Goal: Information Seeking & Learning: Find specific fact

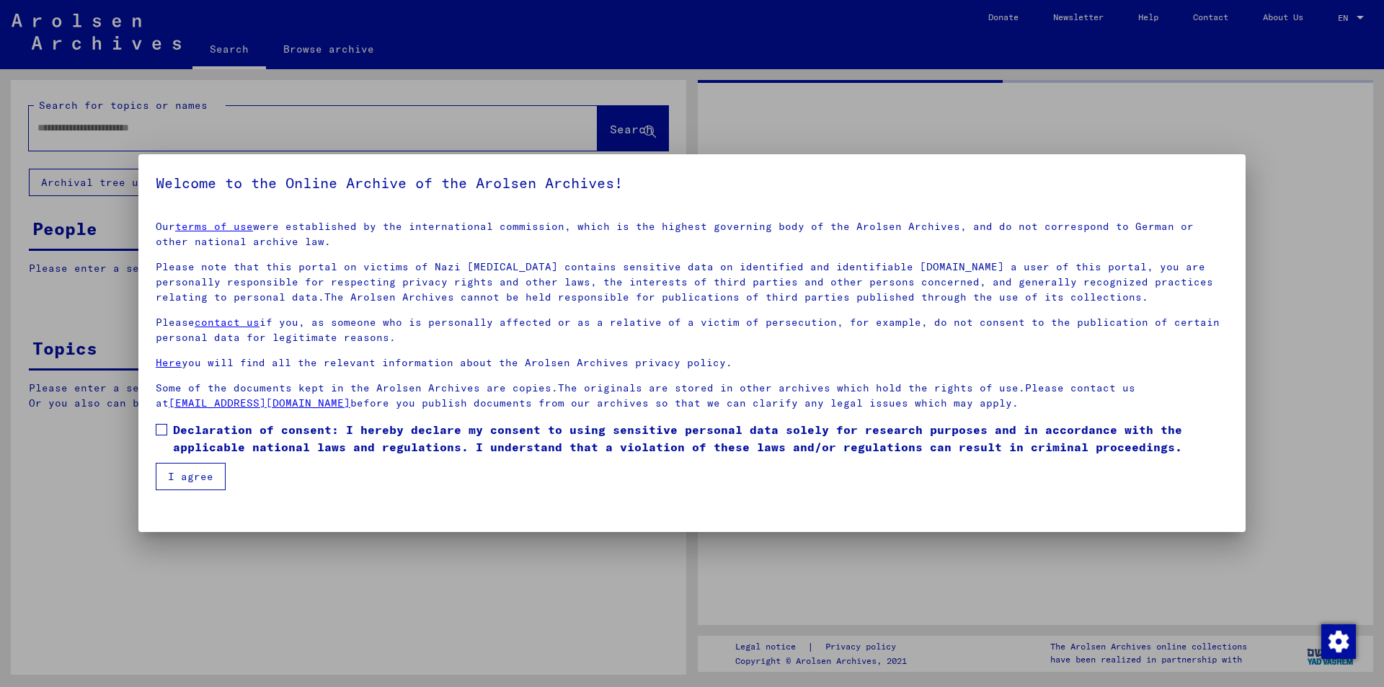
type input "*********"
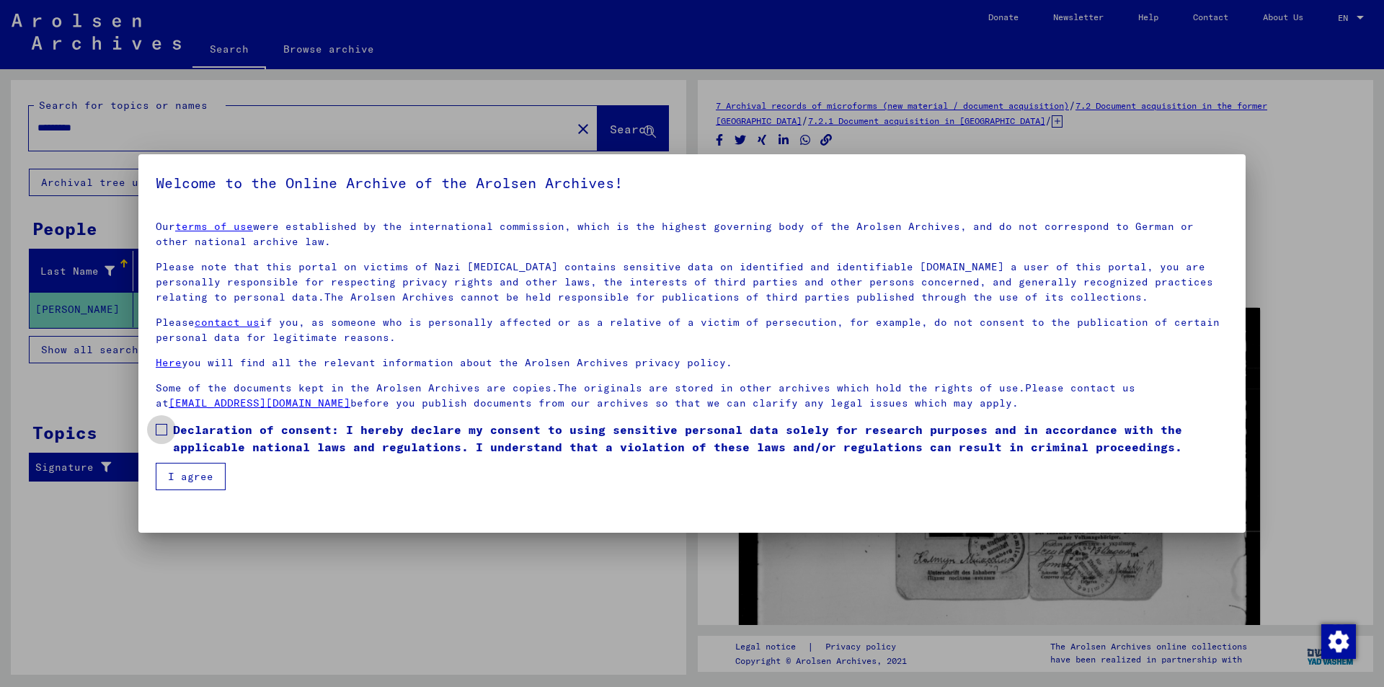
click at [165, 432] on span at bounding box center [162, 430] width 12 height 12
click at [186, 476] on button "I agree" at bounding box center [191, 476] width 70 height 27
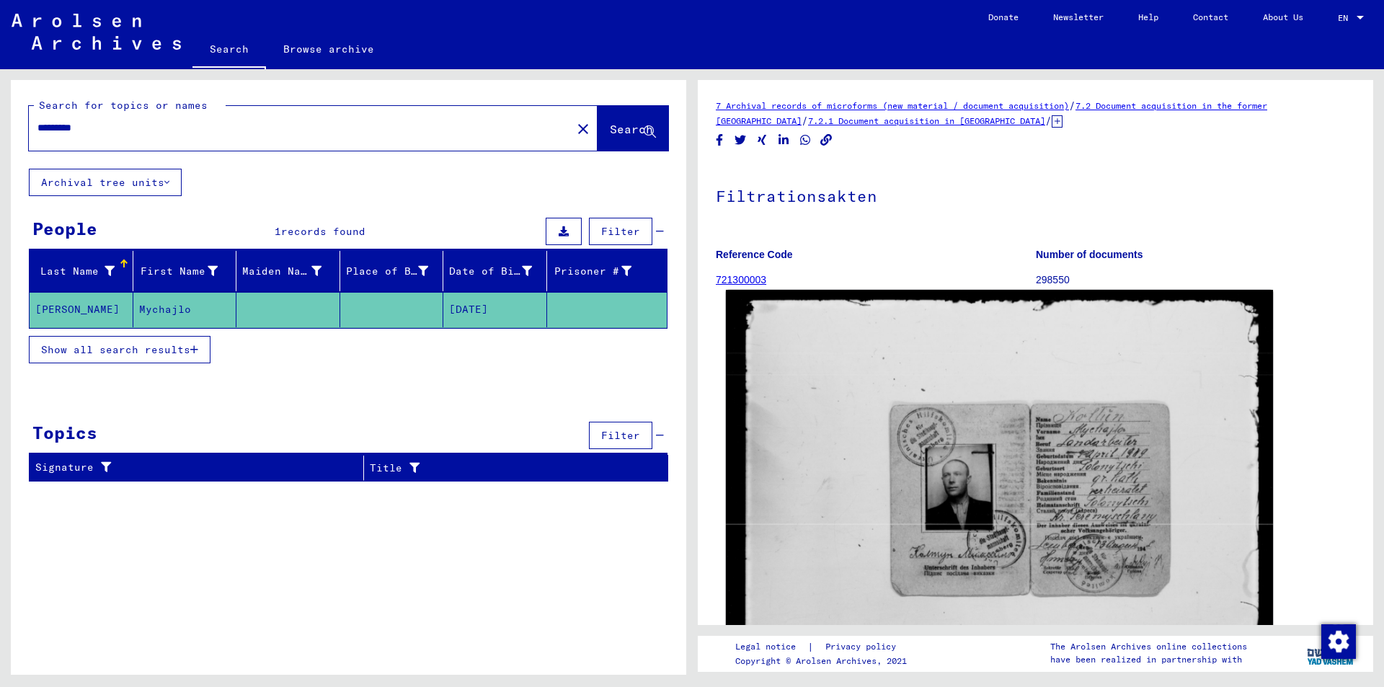
click at [1135, 370] on img at bounding box center [999, 661] width 547 height 743
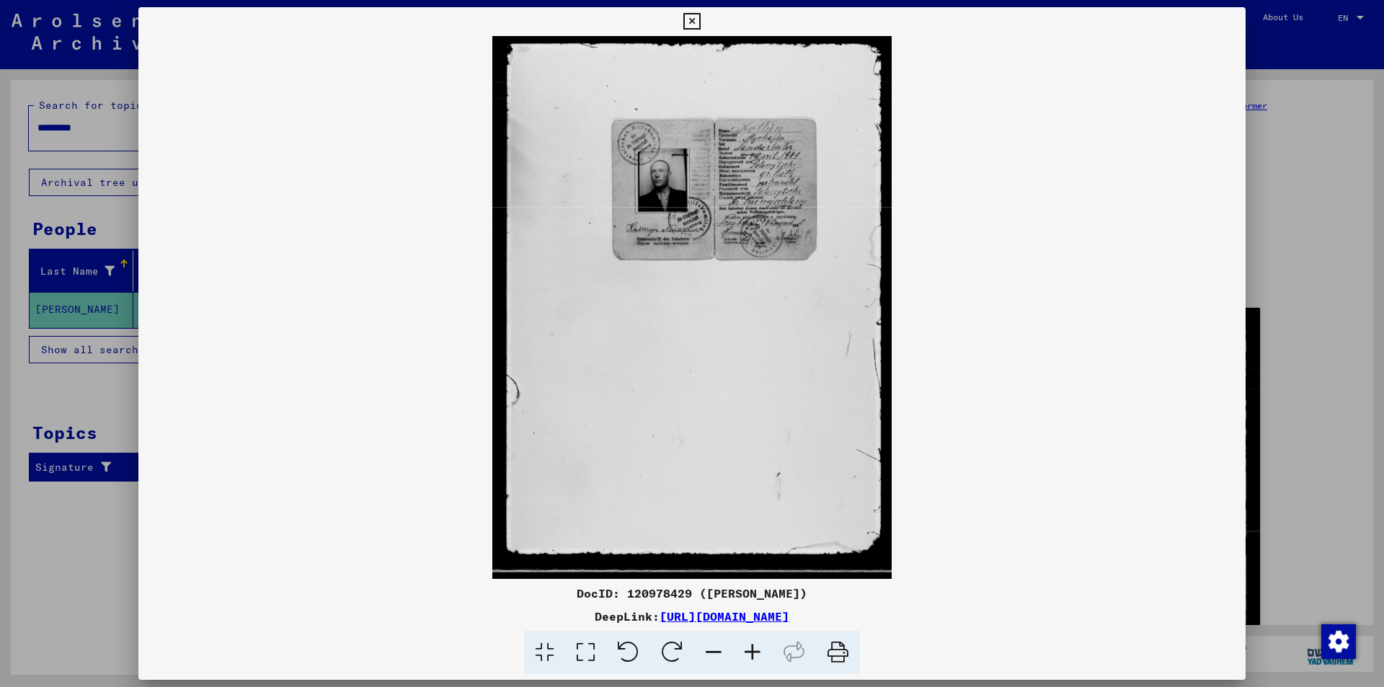
click at [751, 650] on icon at bounding box center [752, 653] width 39 height 44
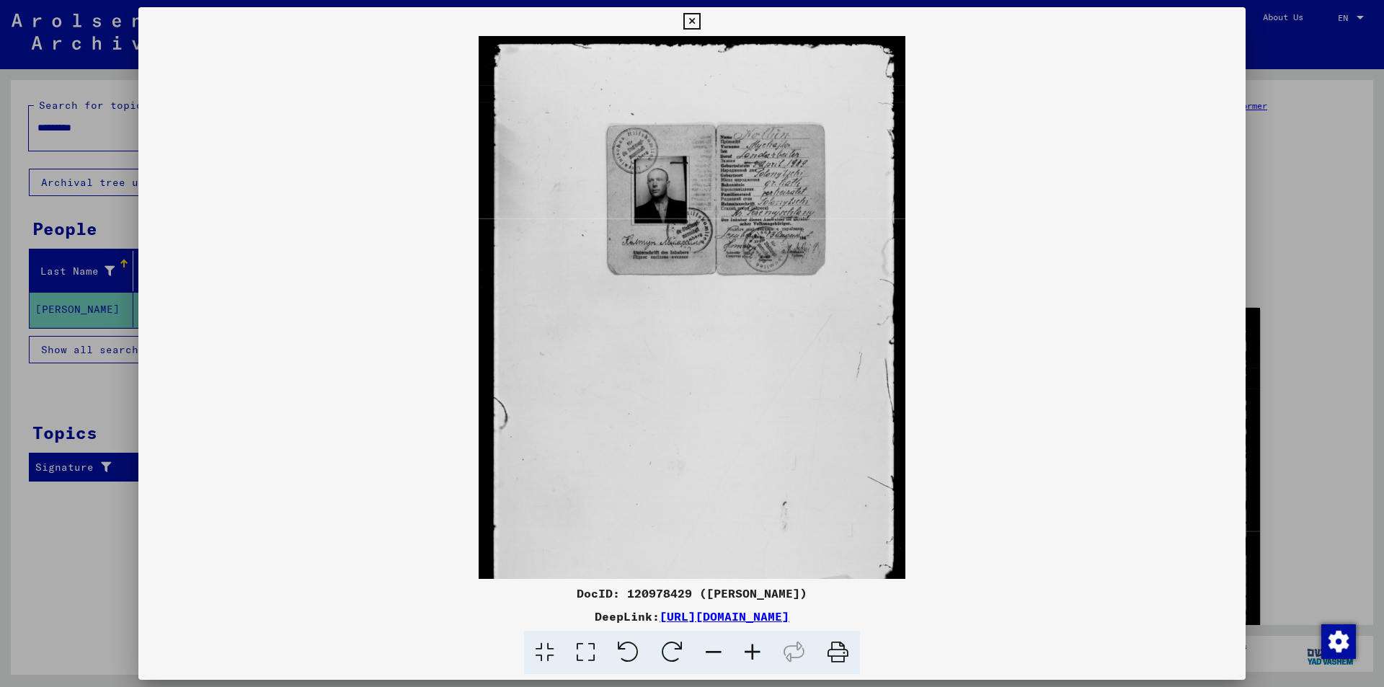
click at [751, 650] on icon at bounding box center [752, 653] width 39 height 44
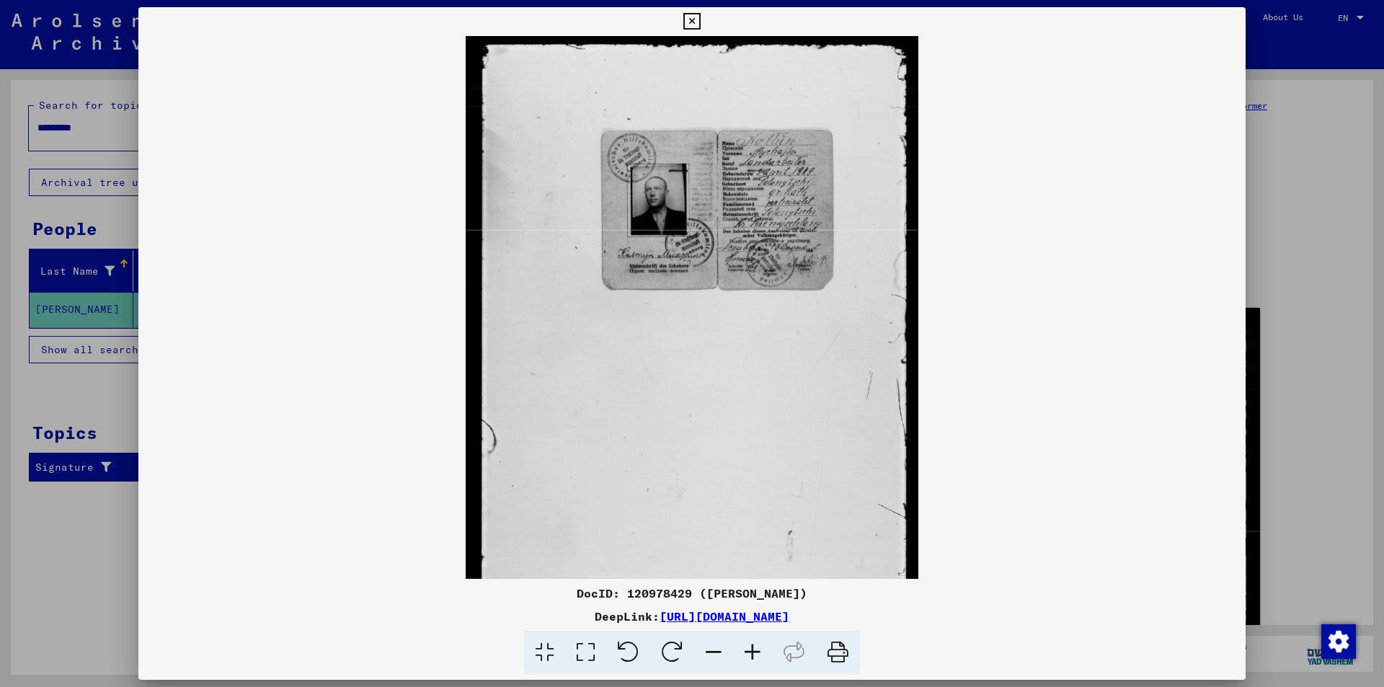
click at [751, 650] on icon at bounding box center [752, 653] width 39 height 44
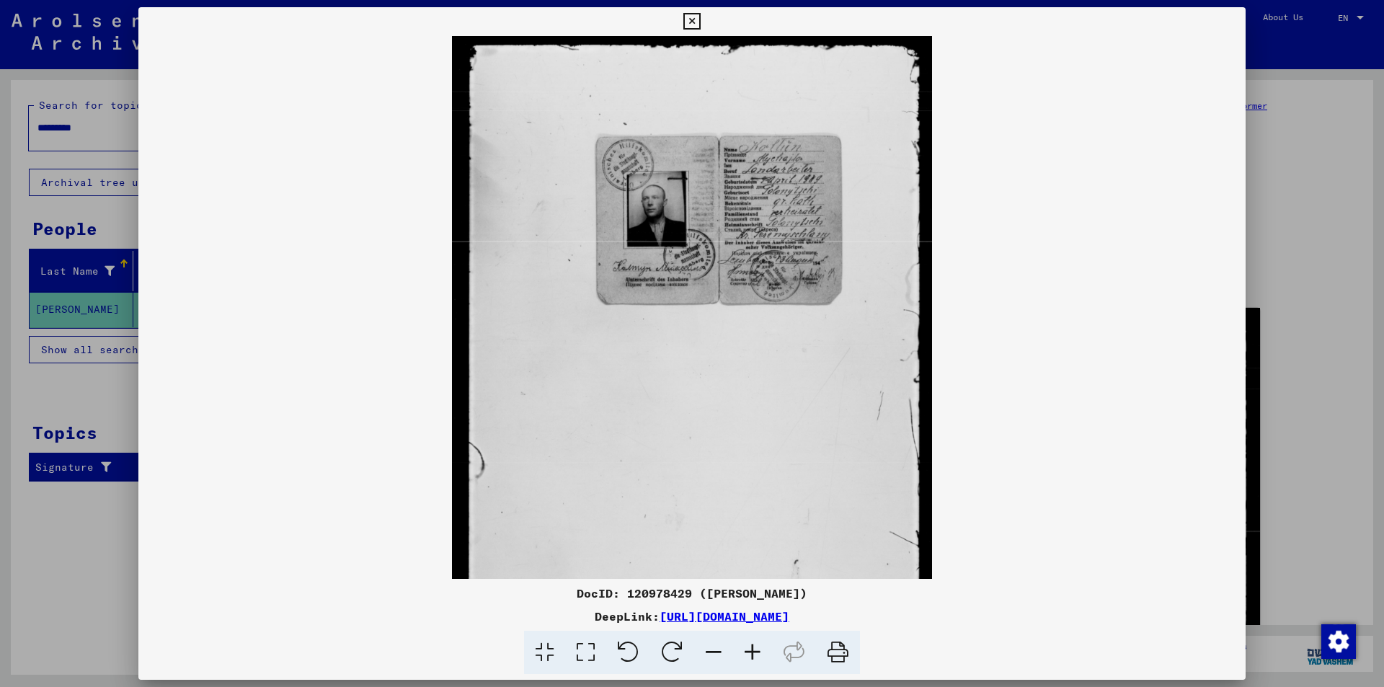
click at [751, 650] on icon at bounding box center [752, 653] width 39 height 44
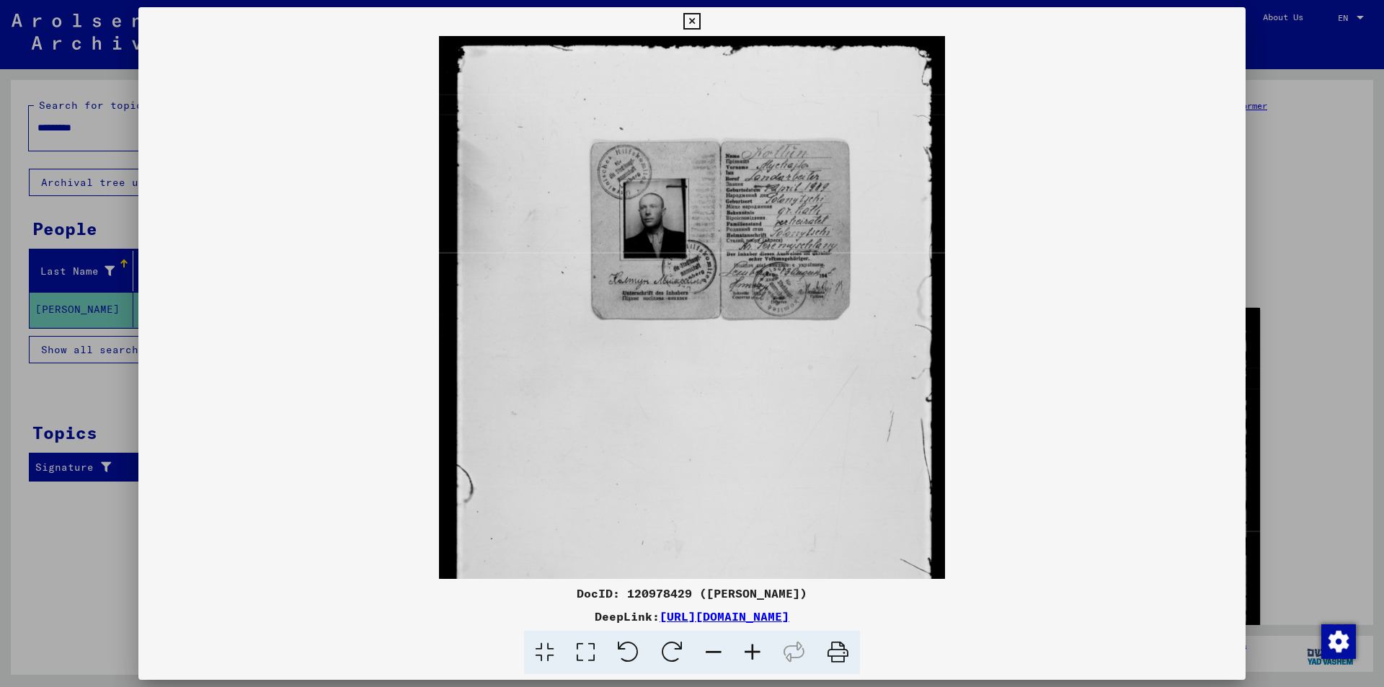
click at [751, 650] on icon at bounding box center [752, 653] width 39 height 44
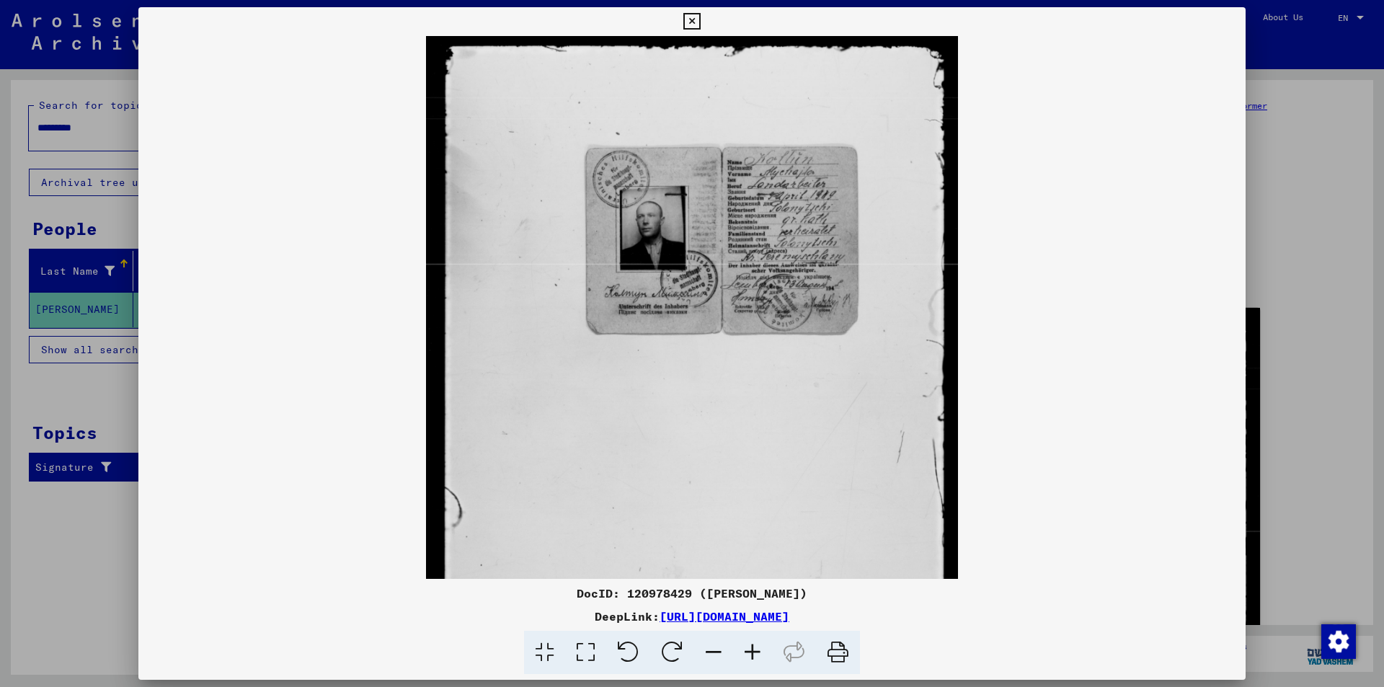
click at [751, 650] on icon at bounding box center [752, 653] width 39 height 44
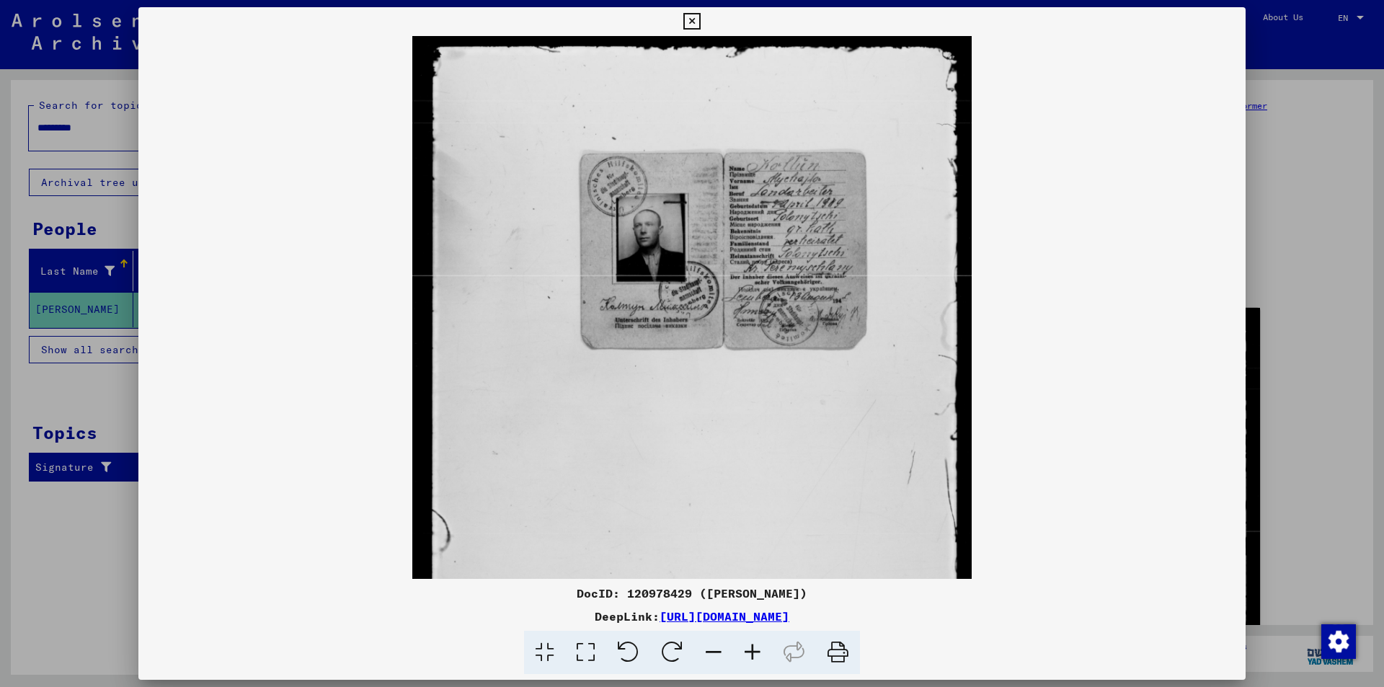
click at [751, 650] on icon at bounding box center [752, 653] width 39 height 44
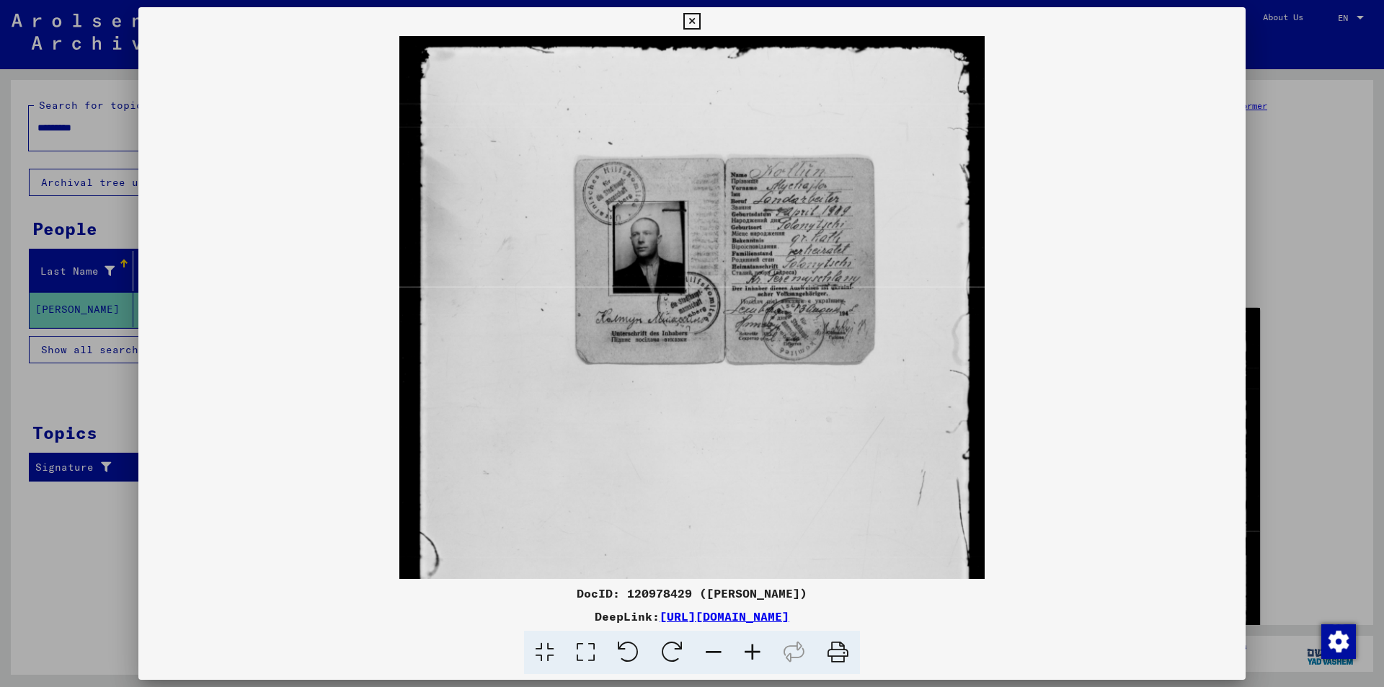
click at [751, 650] on icon at bounding box center [752, 653] width 39 height 44
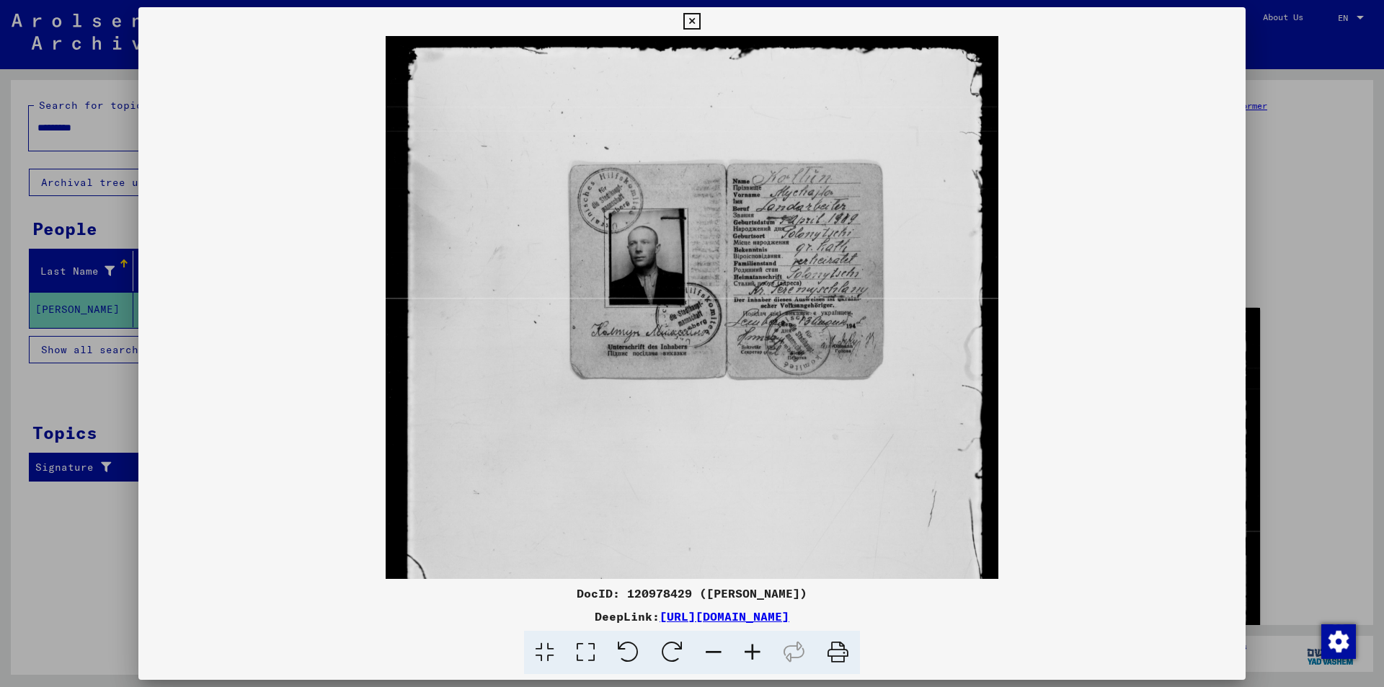
click at [751, 650] on icon at bounding box center [752, 653] width 39 height 44
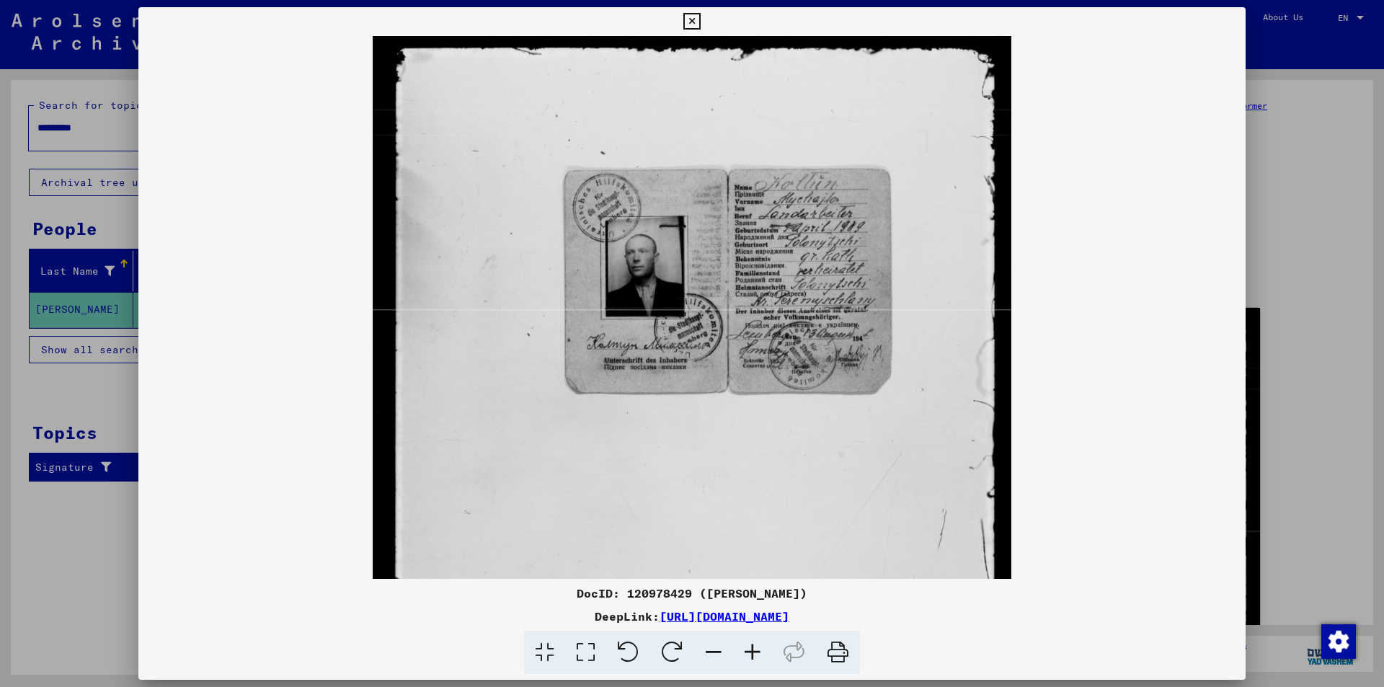
click at [751, 650] on icon at bounding box center [752, 653] width 39 height 44
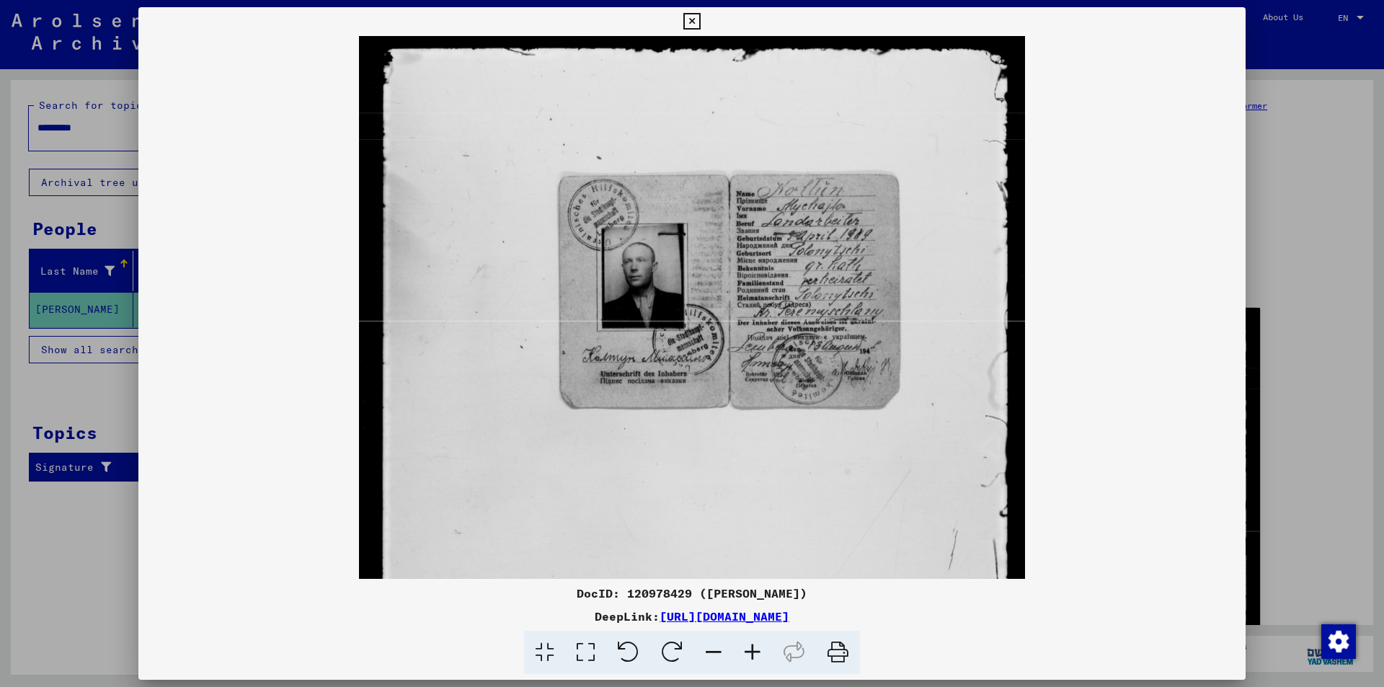
click at [751, 650] on icon at bounding box center [752, 653] width 39 height 44
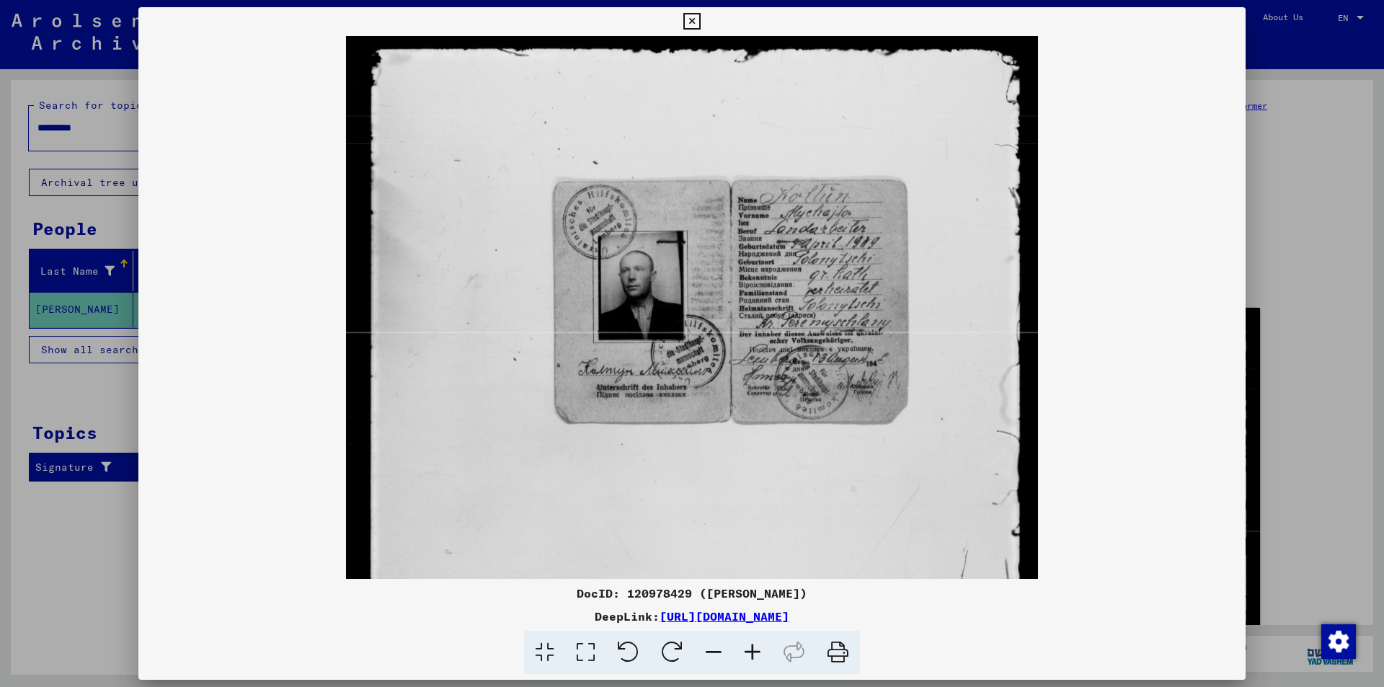
click at [751, 650] on icon at bounding box center [752, 653] width 39 height 44
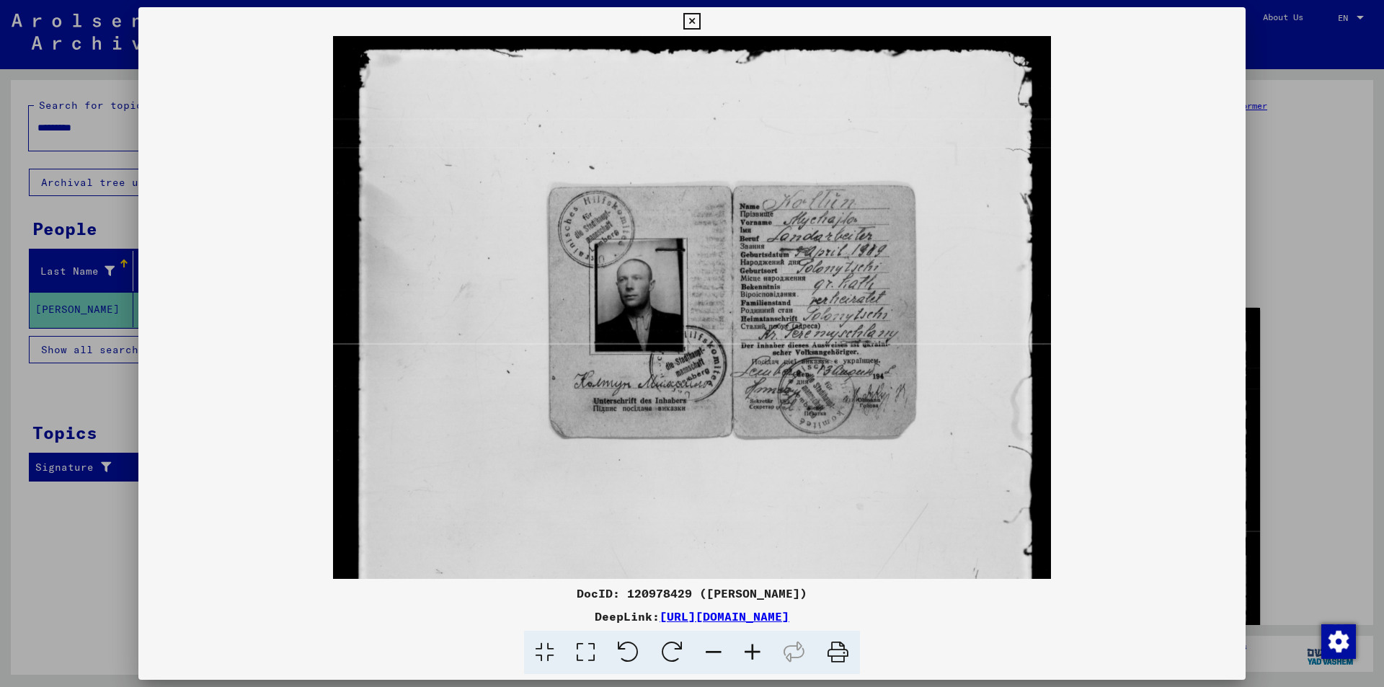
click at [751, 650] on icon at bounding box center [752, 653] width 39 height 44
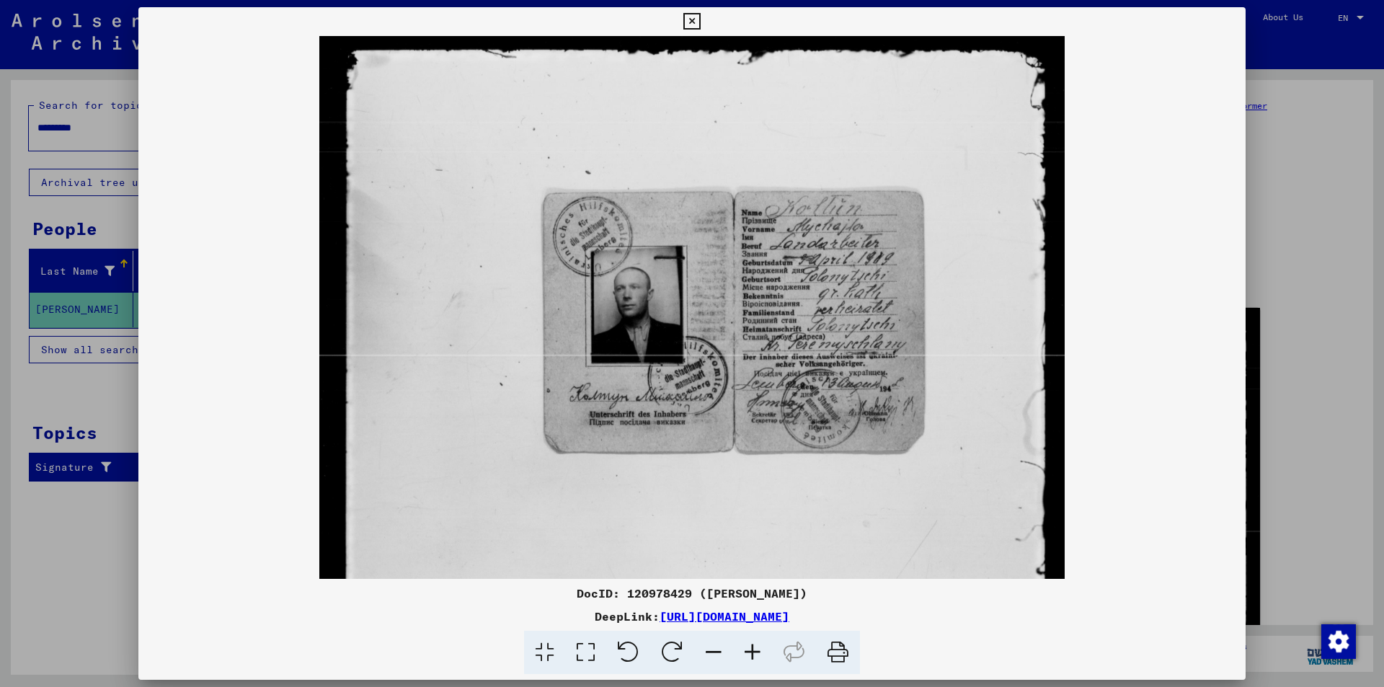
click at [751, 650] on icon at bounding box center [752, 653] width 39 height 44
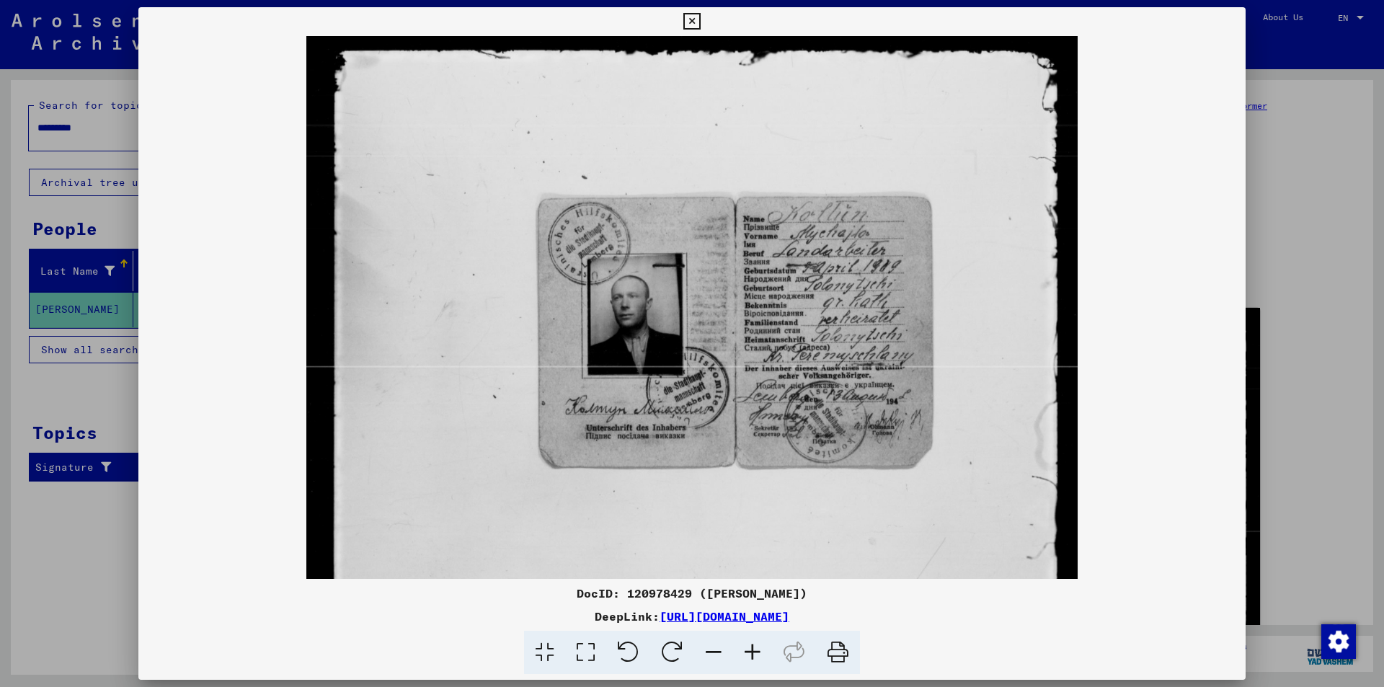
drag, startPoint x: 833, startPoint y: 335, endPoint x: 577, endPoint y: 357, distance: 257.6
click at [577, 357] on img at bounding box center [691, 560] width 771 height 1048
click at [696, 14] on icon at bounding box center [691, 21] width 17 height 17
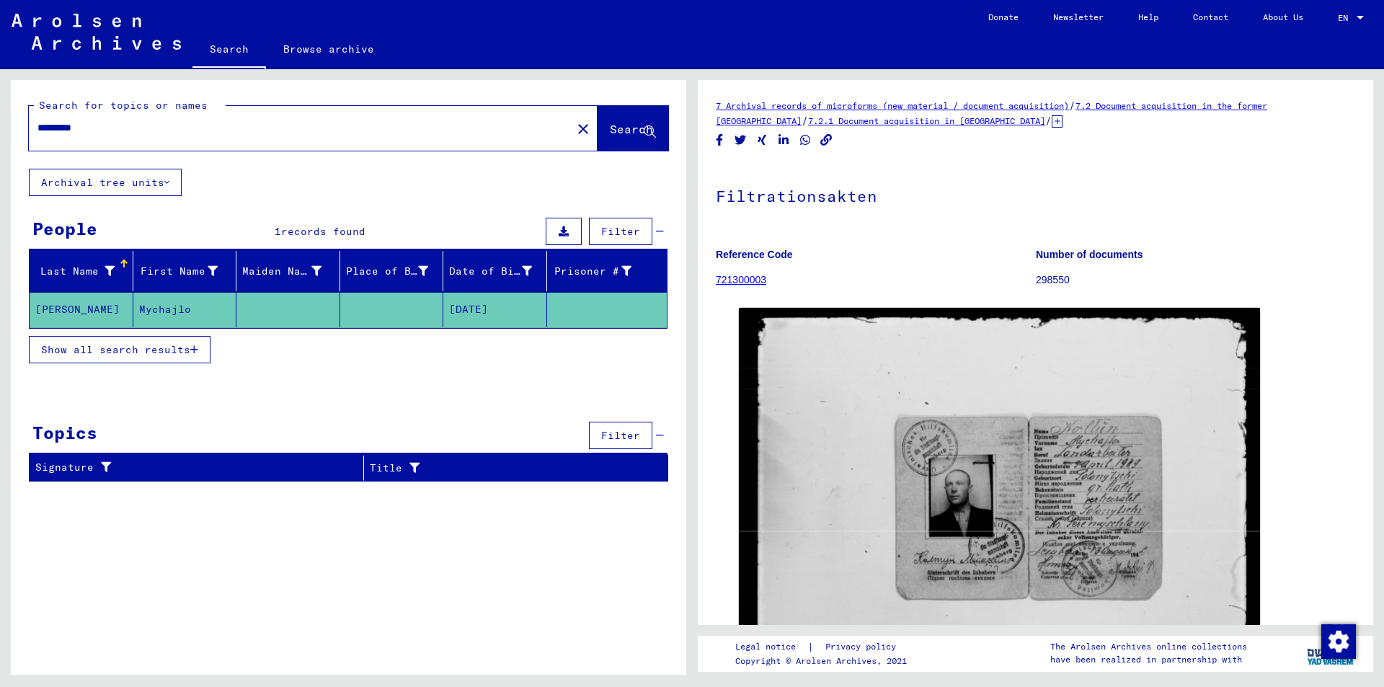
click at [194, 350] on icon "button" at bounding box center [194, 350] width 8 height 10
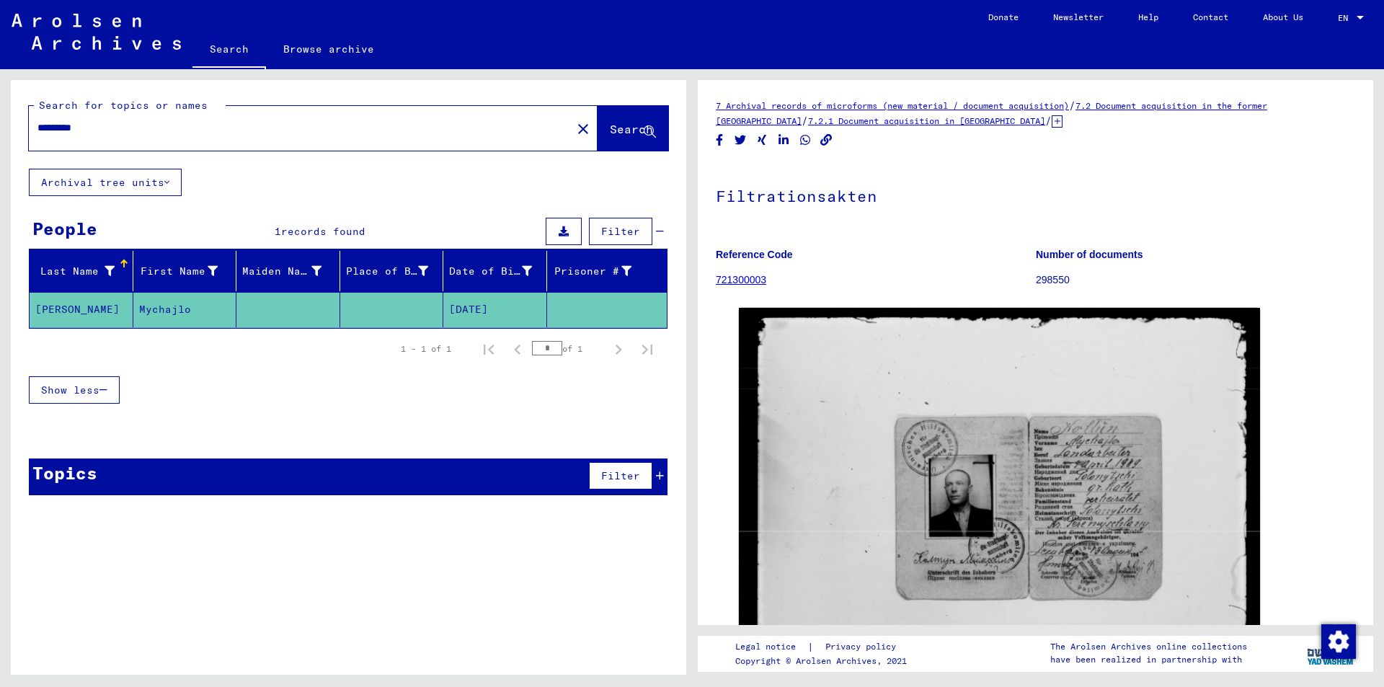
click at [1052, 122] on icon at bounding box center [1057, 121] width 11 height 12
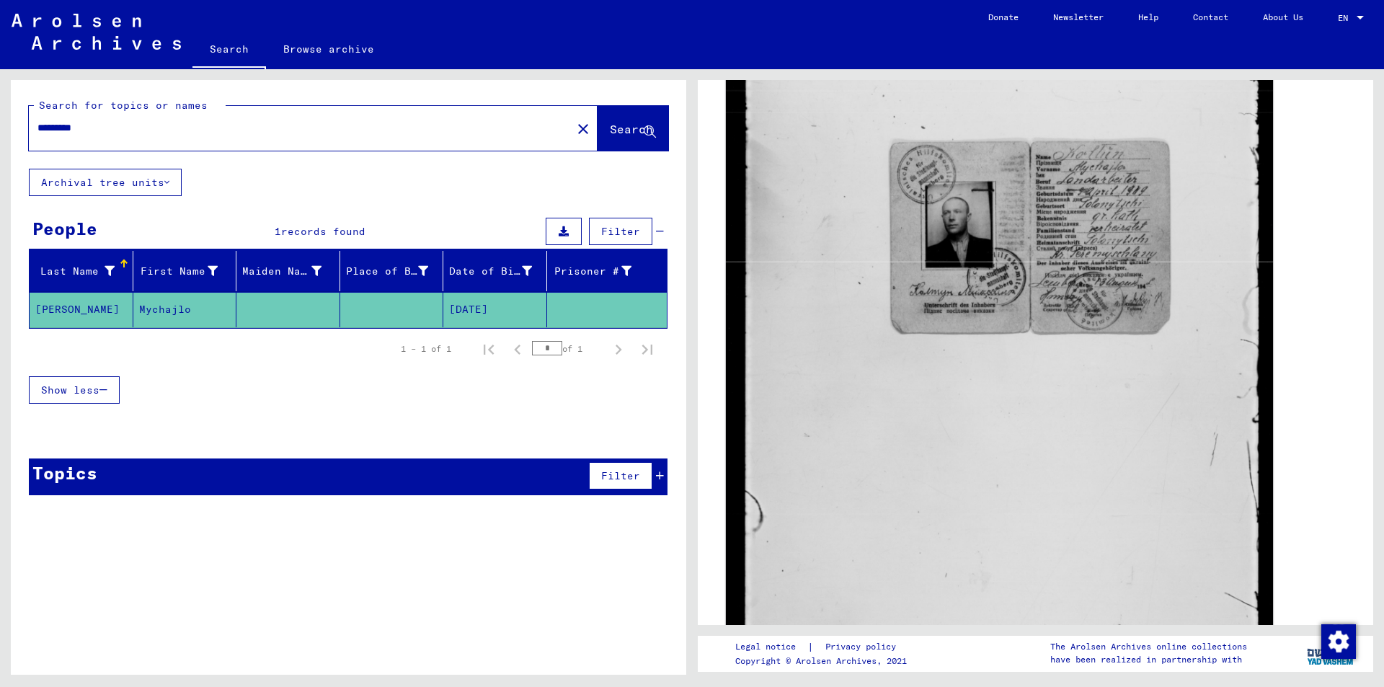
scroll to position [216, 0]
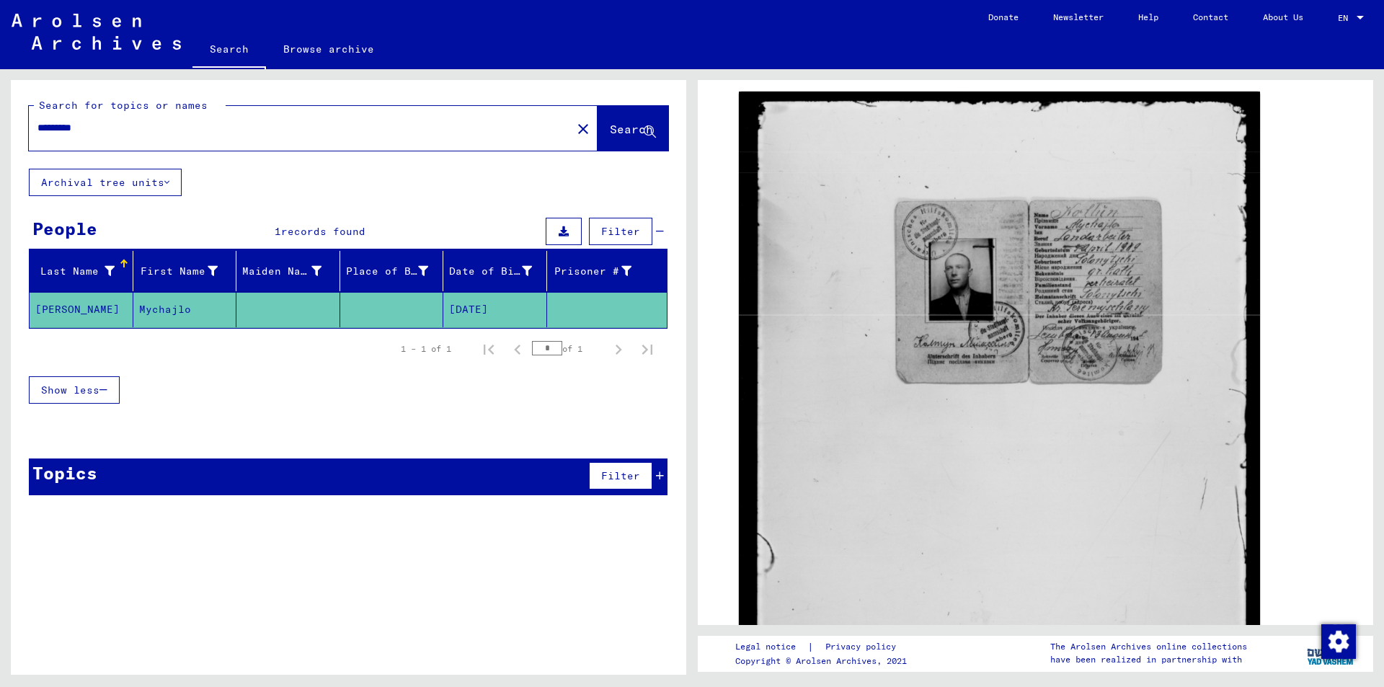
click at [661, 475] on icon at bounding box center [660, 476] width 8 height 10
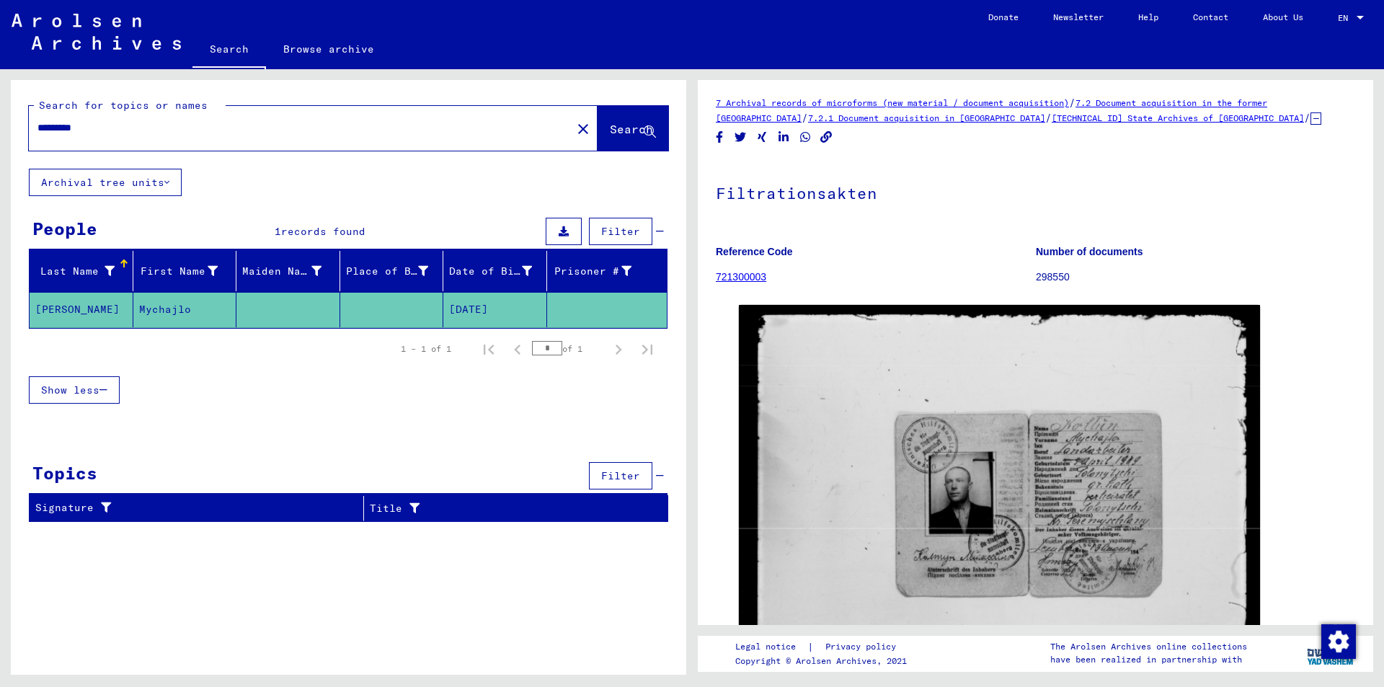
scroll to position [0, 0]
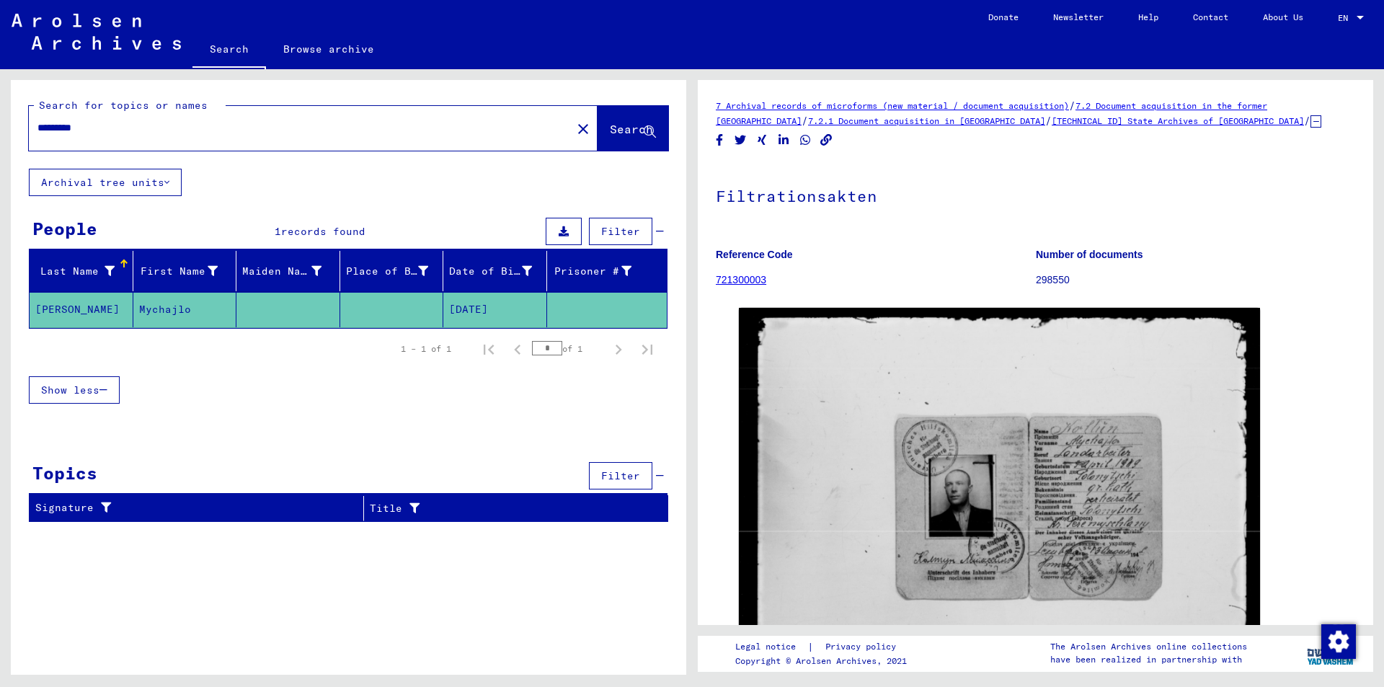
click at [167, 182] on icon at bounding box center [166, 182] width 5 height 10
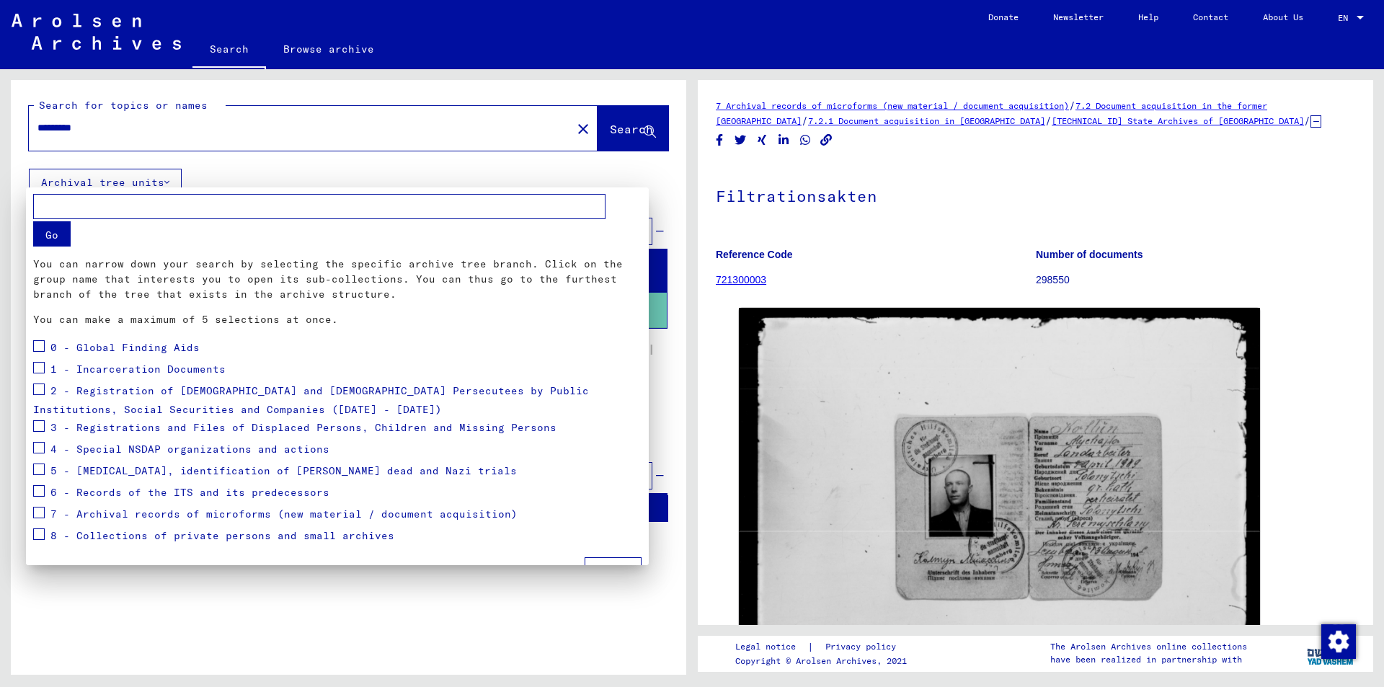
click at [524, 166] on div at bounding box center [692, 343] width 1384 height 687
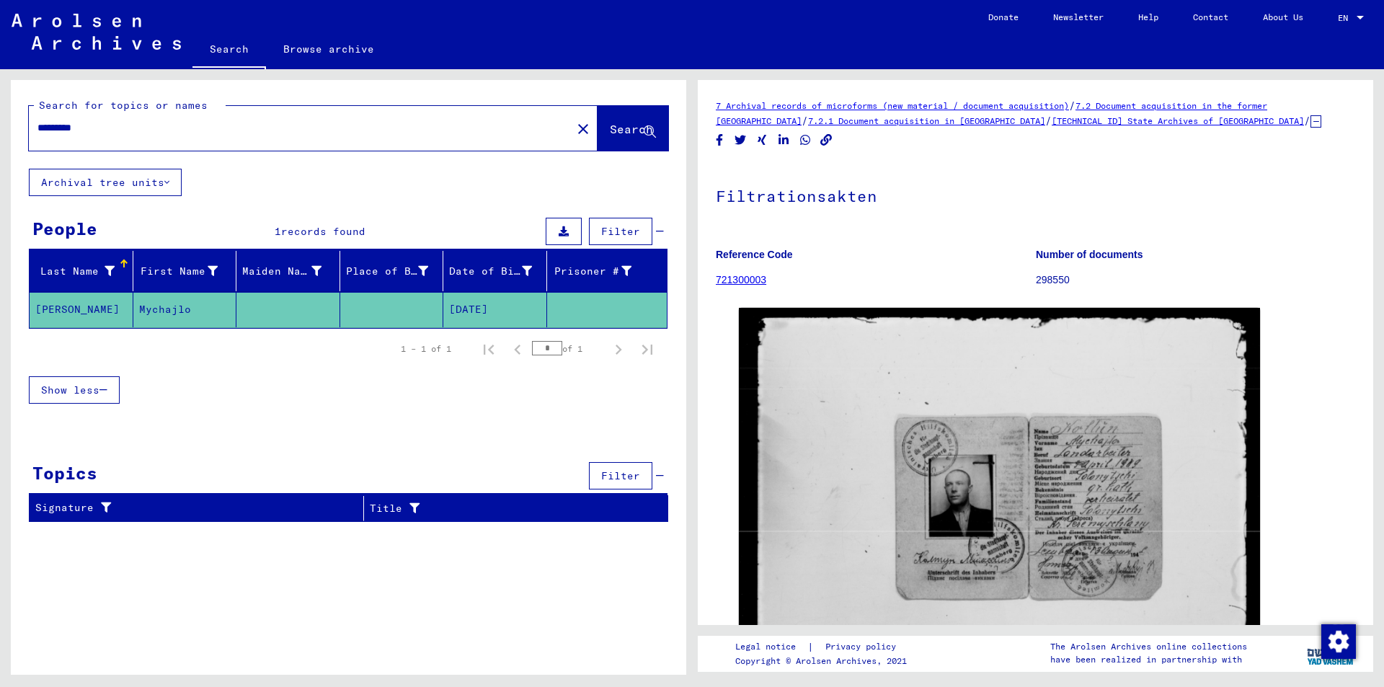
drag, startPoint x: 1206, startPoint y: 218, endPoint x: 1283, endPoint y: 195, distance: 79.8
click at [1283, 195] on h1 "Filtrationsakten" at bounding box center [1035, 194] width 639 height 63
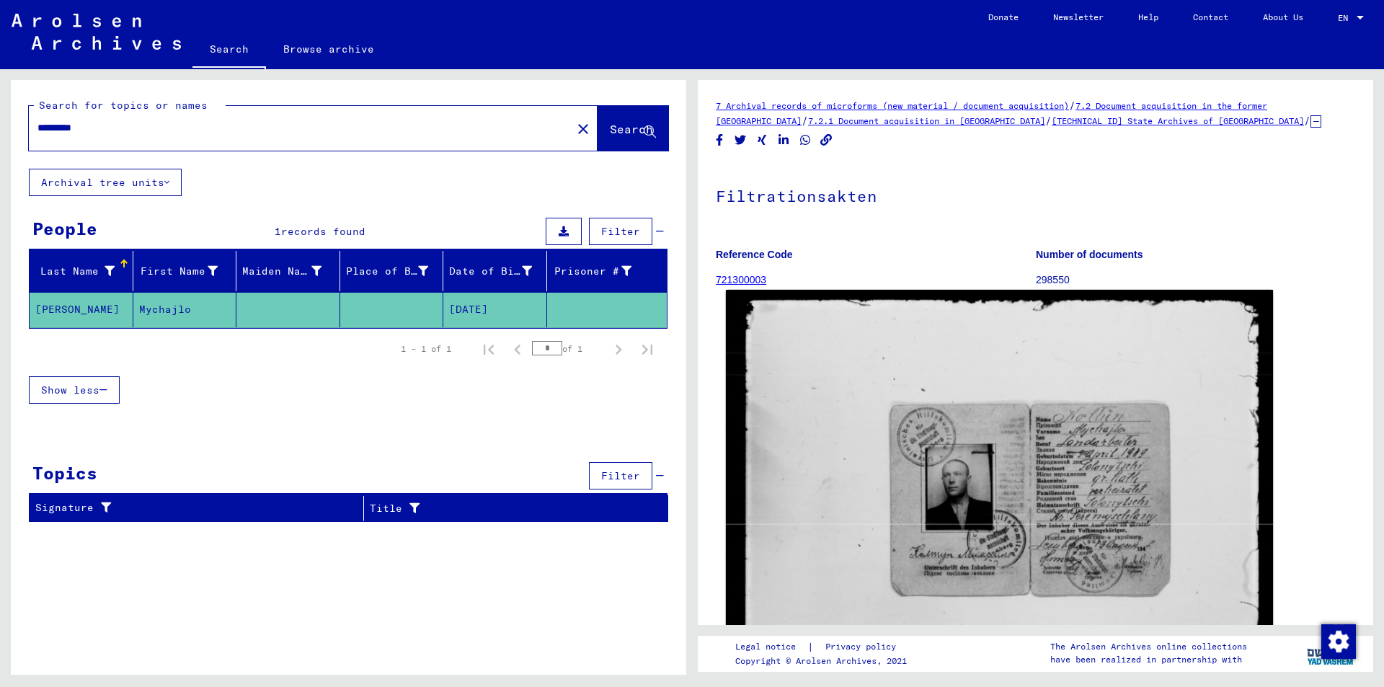
click at [967, 495] on img at bounding box center [999, 661] width 547 height 743
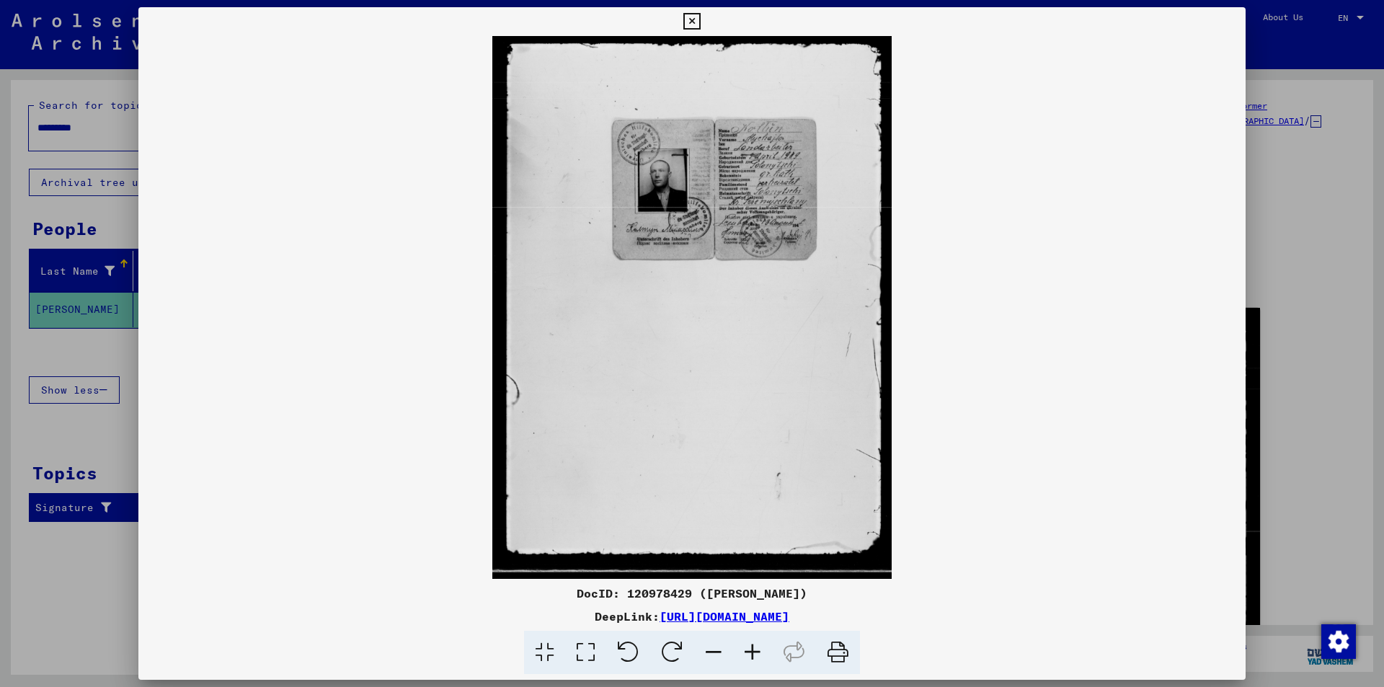
click at [748, 648] on icon at bounding box center [752, 653] width 39 height 44
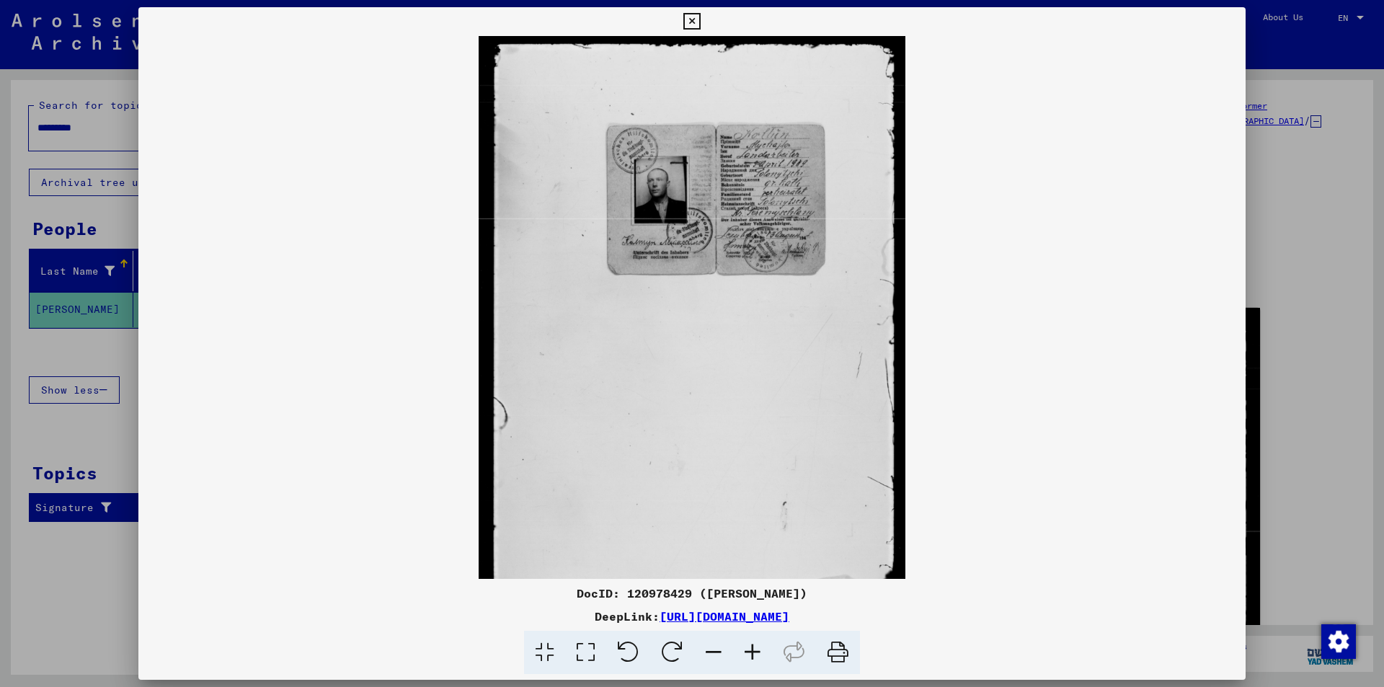
click at [748, 648] on icon at bounding box center [752, 653] width 39 height 44
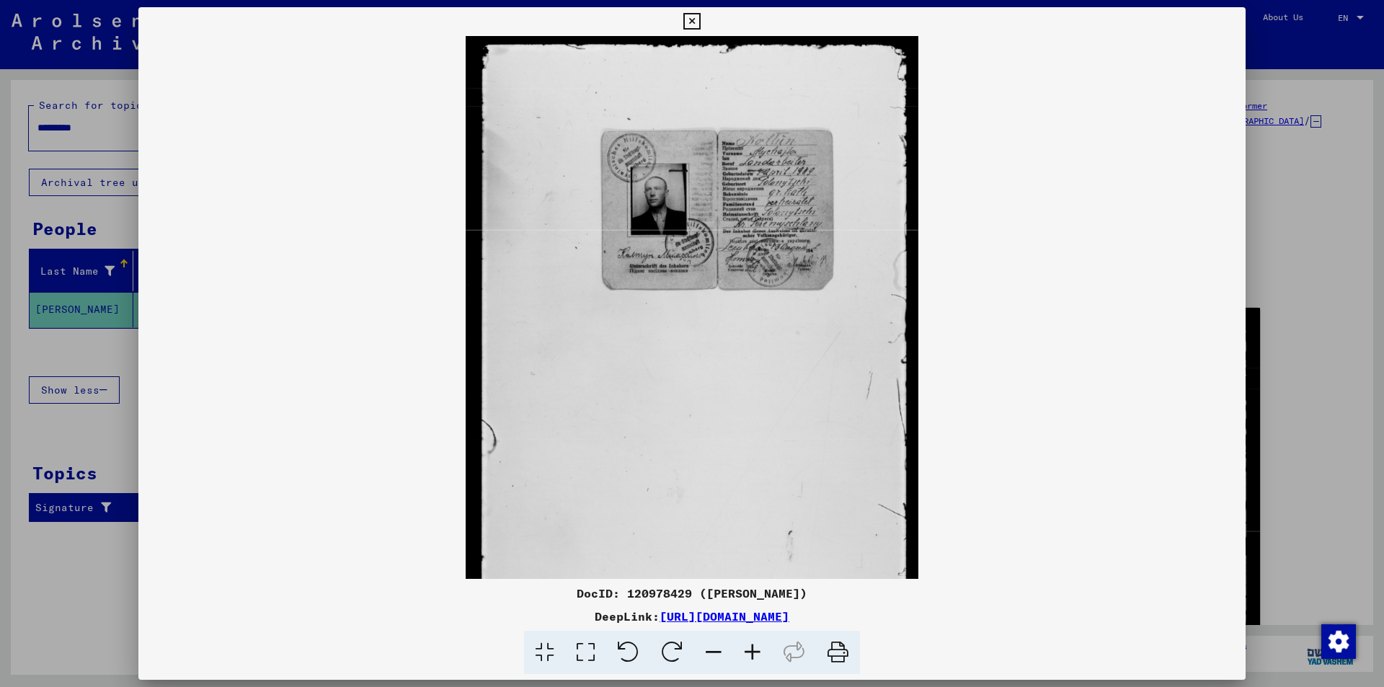
click at [748, 648] on icon at bounding box center [752, 653] width 39 height 44
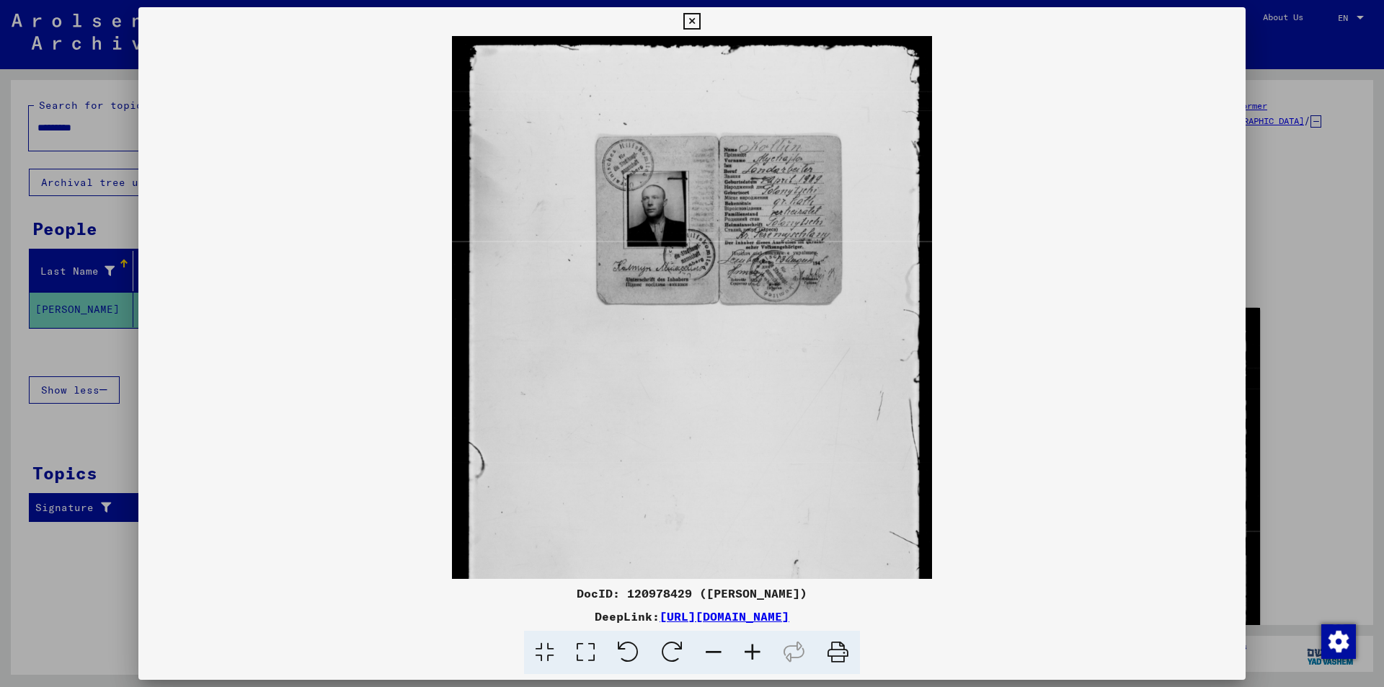
click at [748, 648] on icon at bounding box center [752, 653] width 39 height 44
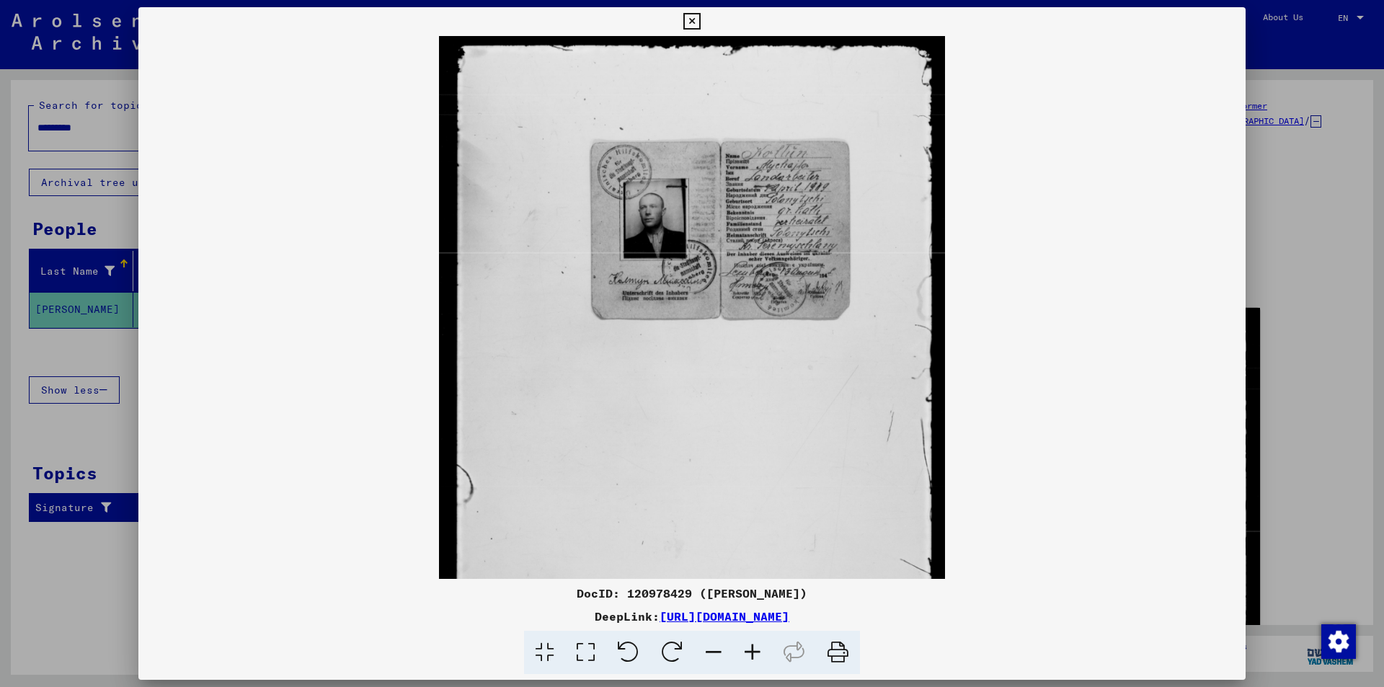
click at [748, 648] on icon at bounding box center [752, 653] width 39 height 44
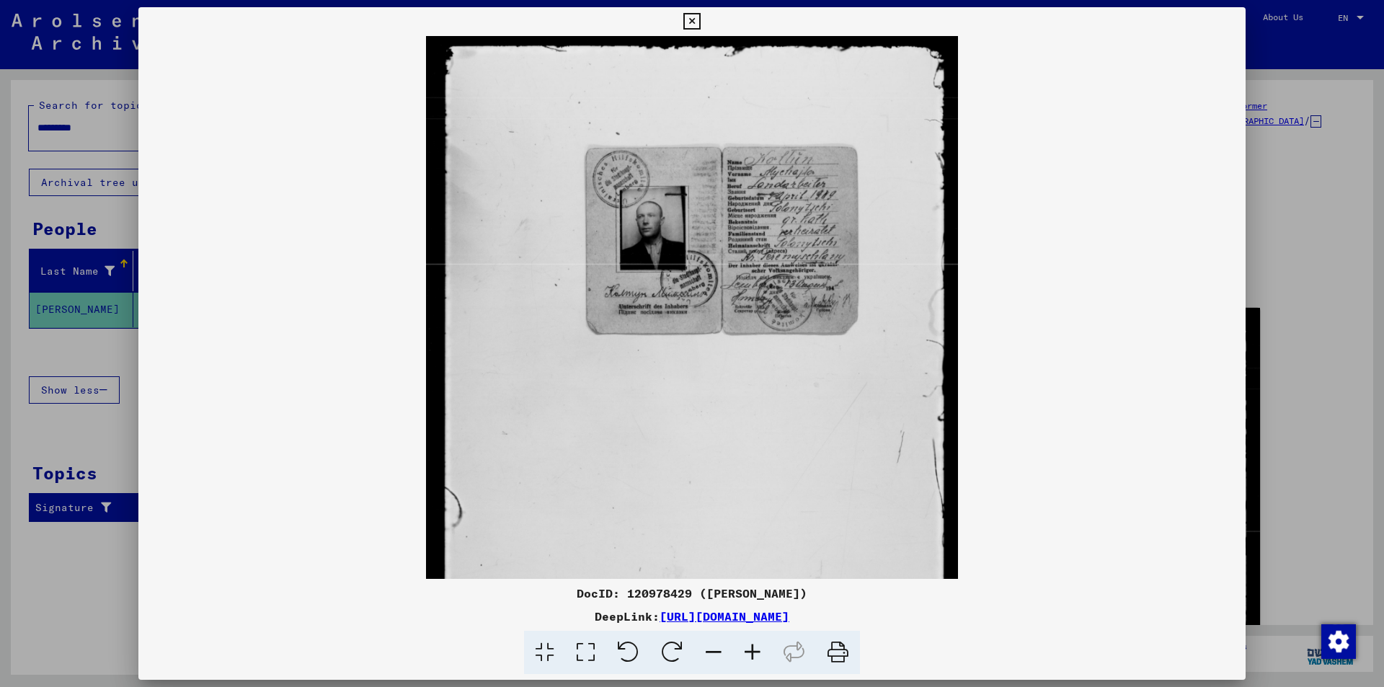
click at [748, 648] on icon at bounding box center [752, 653] width 39 height 44
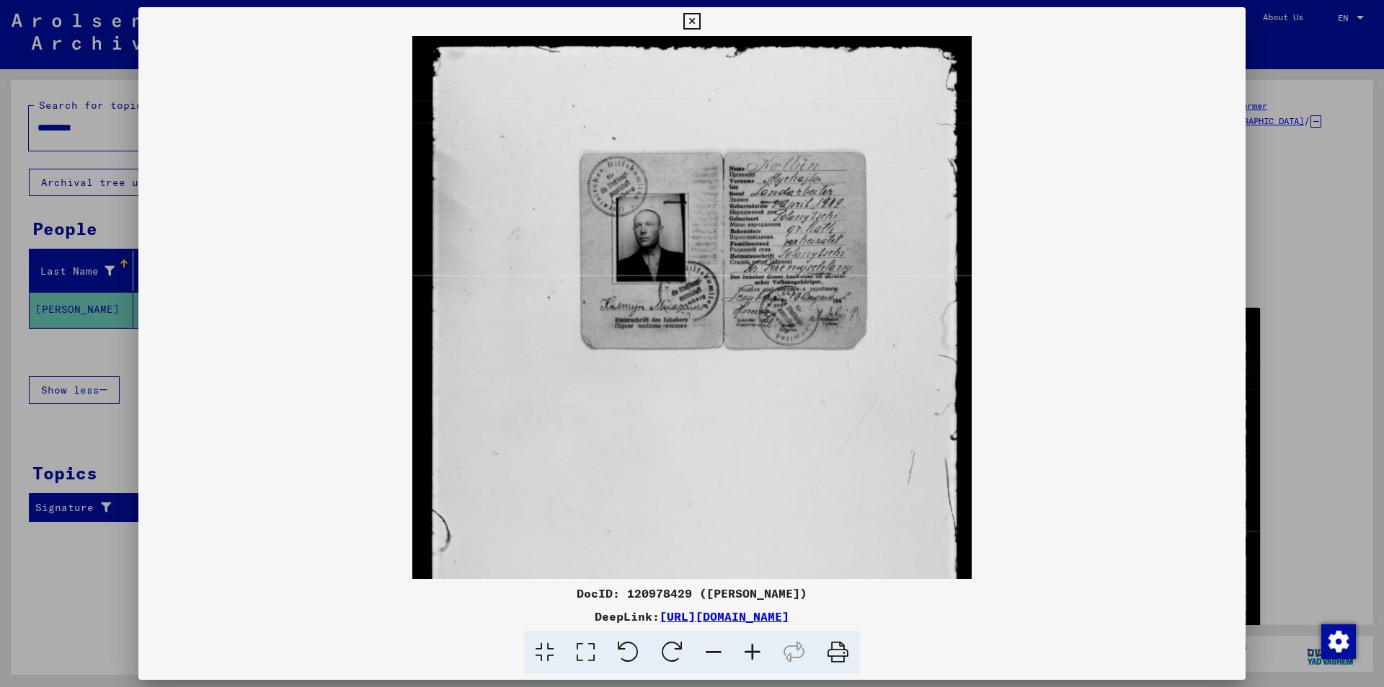
click at [750, 648] on icon at bounding box center [752, 653] width 39 height 44
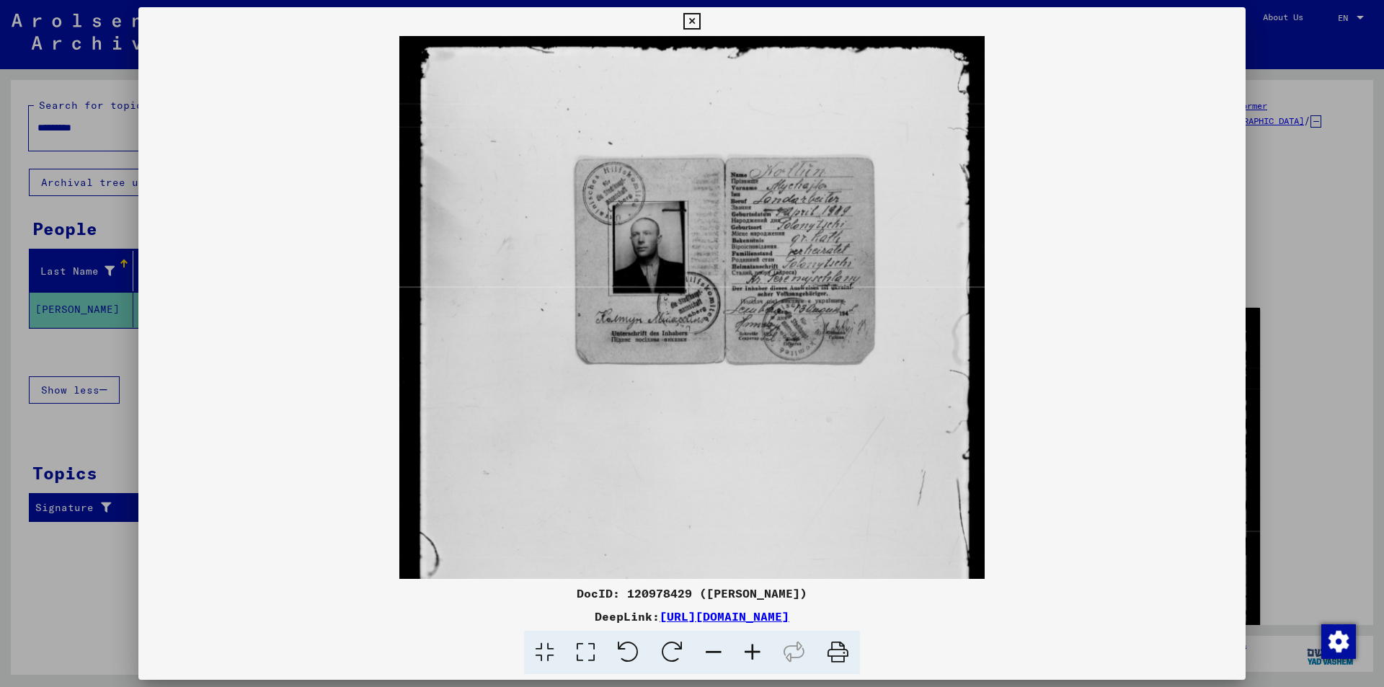
click at [750, 648] on icon at bounding box center [752, 653] width 39 height 44
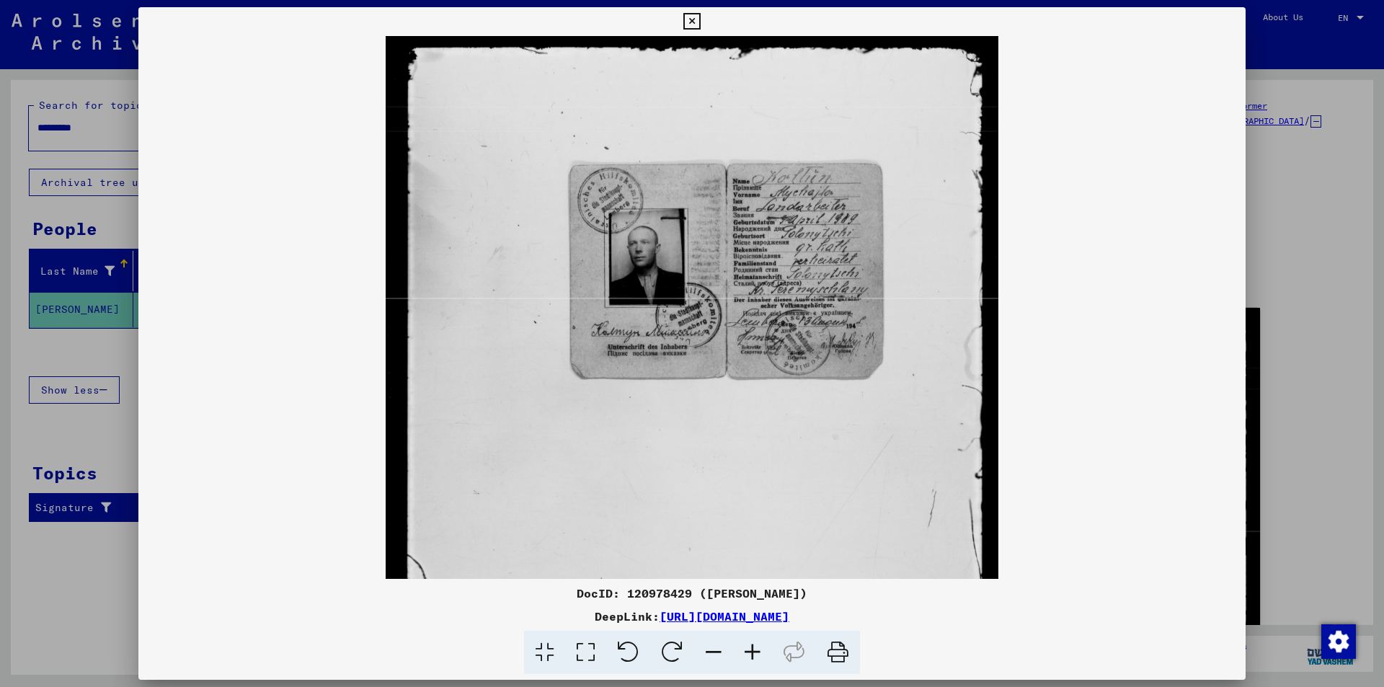
click at [750, 648] on icon at bounding box center [752, 653] width 39 height 44
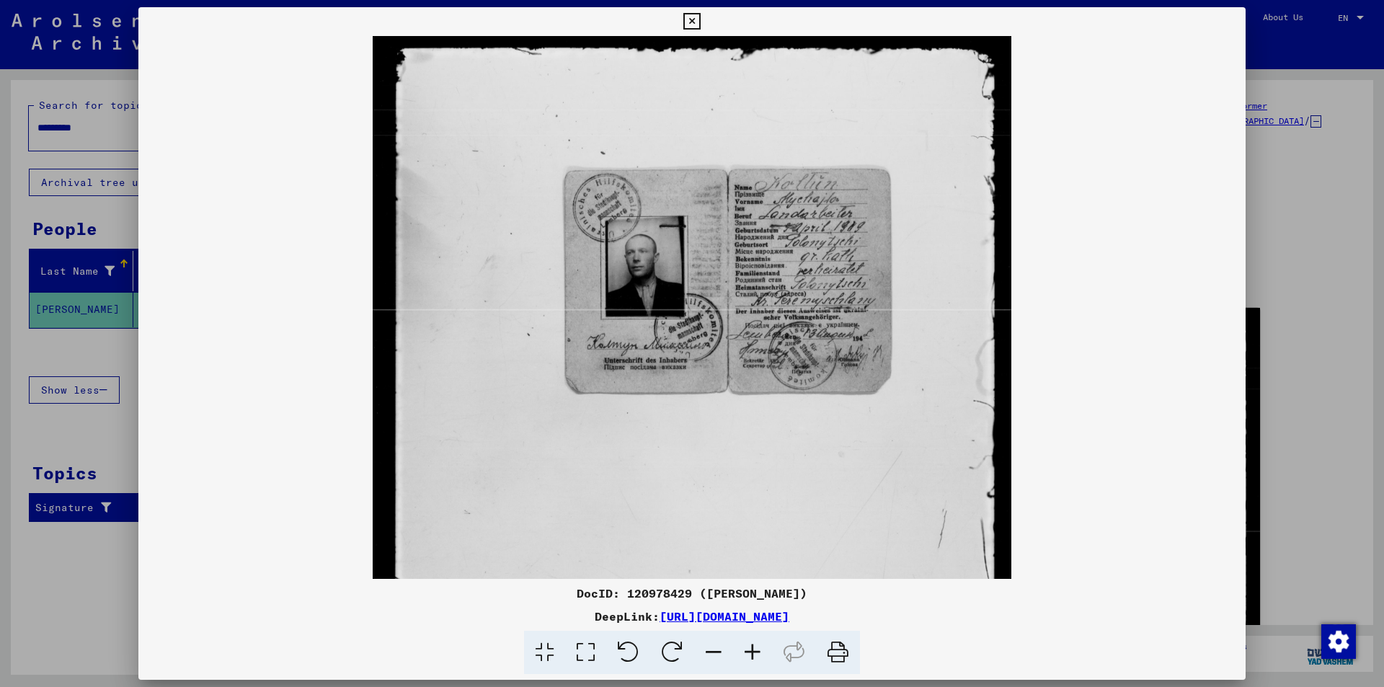
click at [750, 648] on icon at bounding box center [752, 653] width 39 height 44
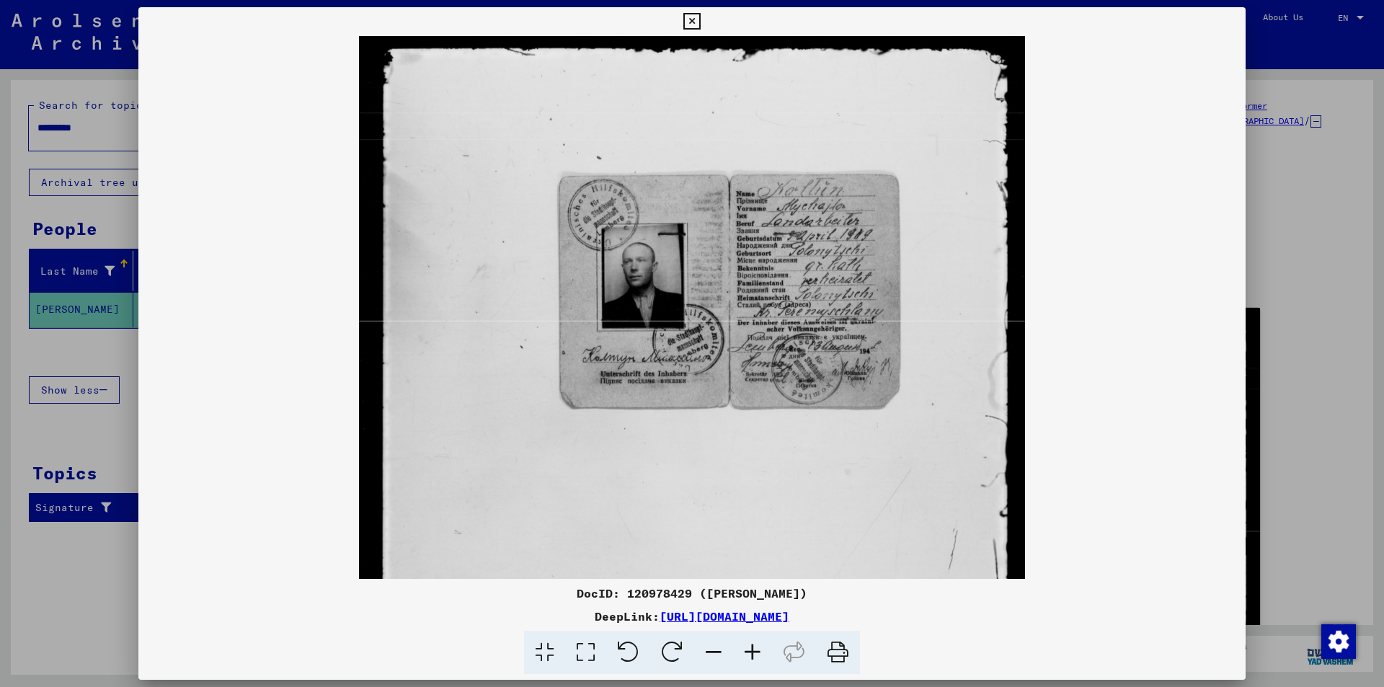
click at [750, 648] on icon at bounding box center [752, 653] width 39 height 44
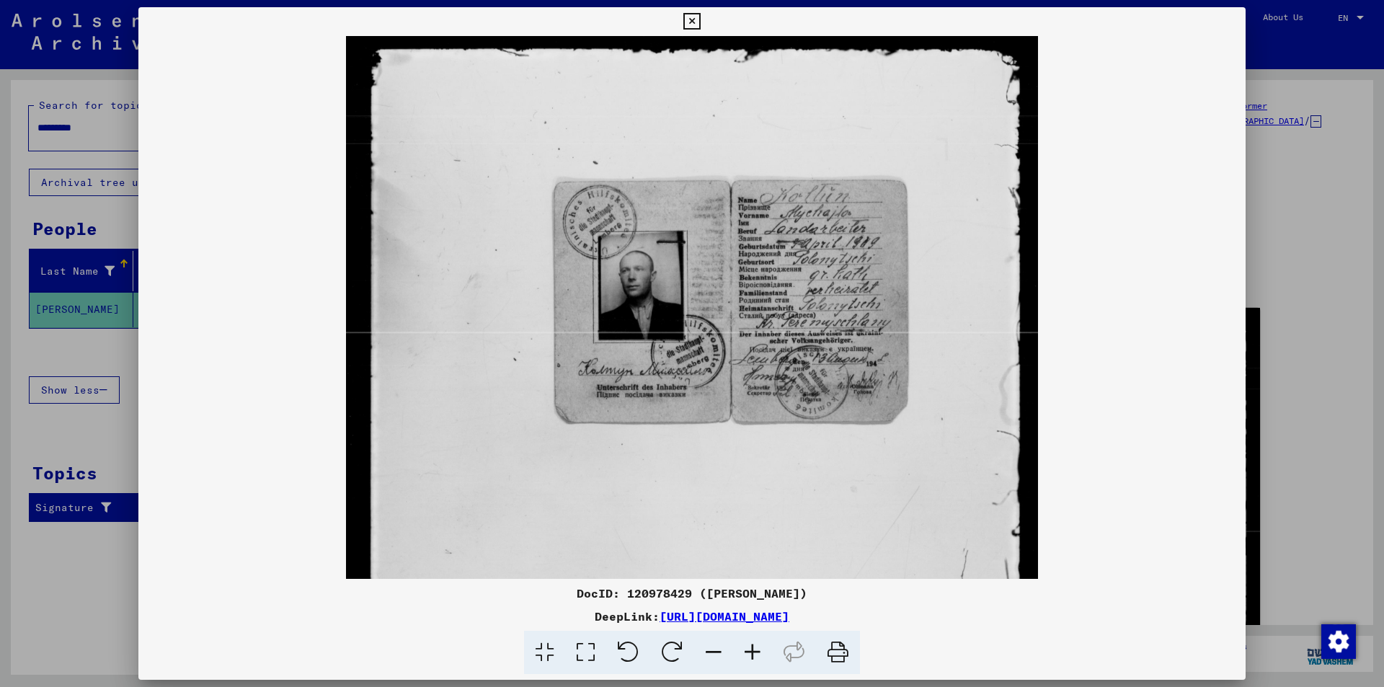
click at [750, 648] on icon at bounding box center [752, 653] width 39 height 44
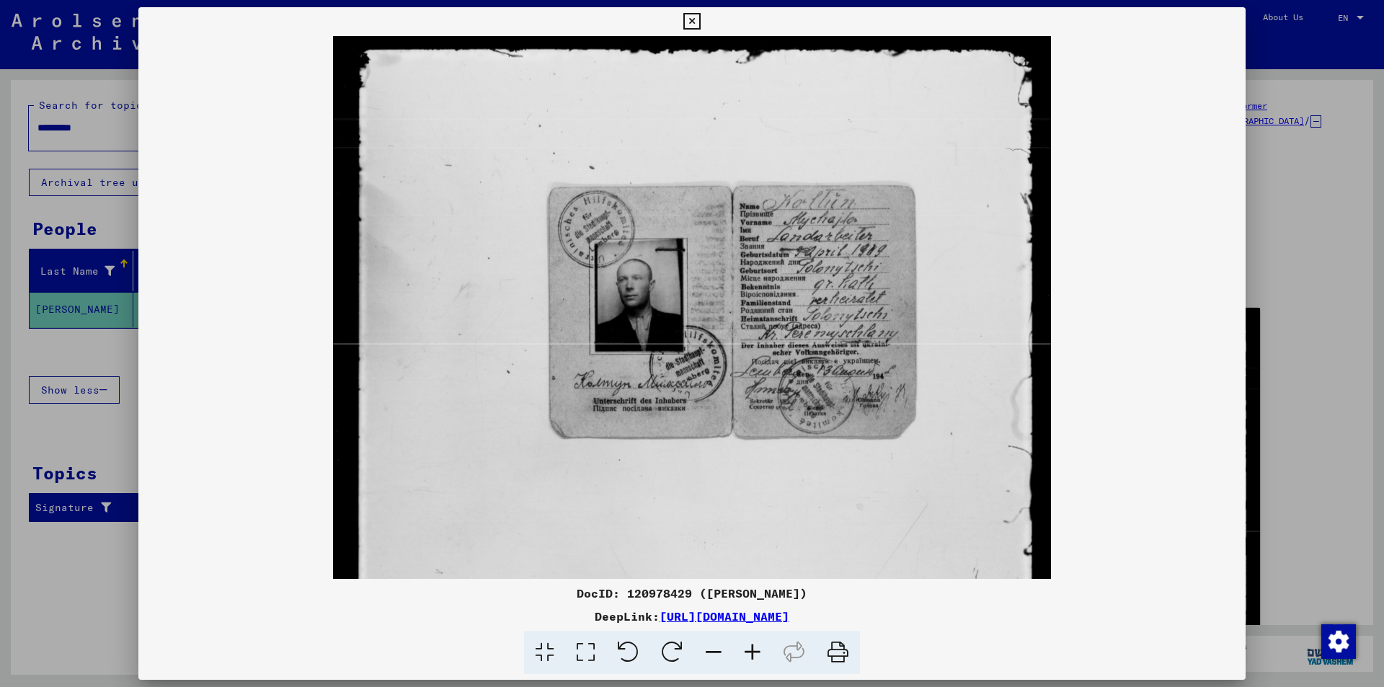
click at [750, 648] on icon at bounding box center [752, 653] width 39 height 44
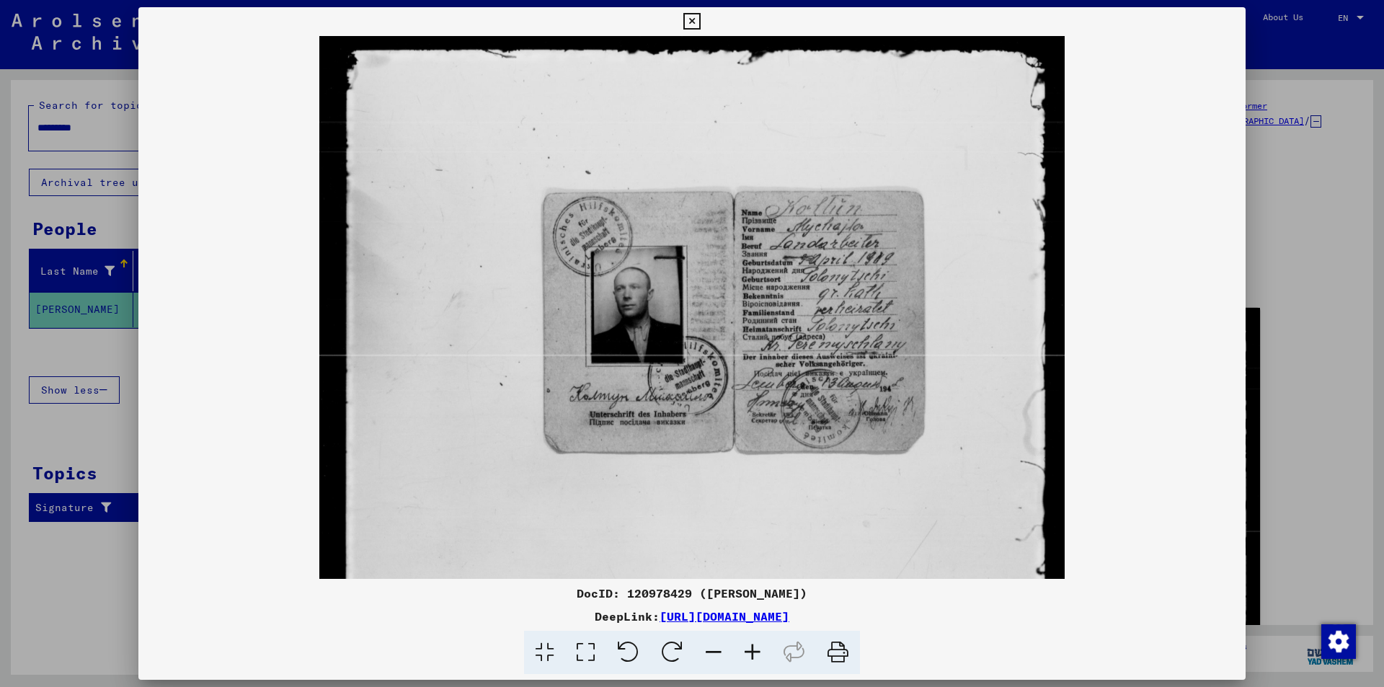
click at [750, 648] on icon at bounding box center [752, 653] width 39 height 44
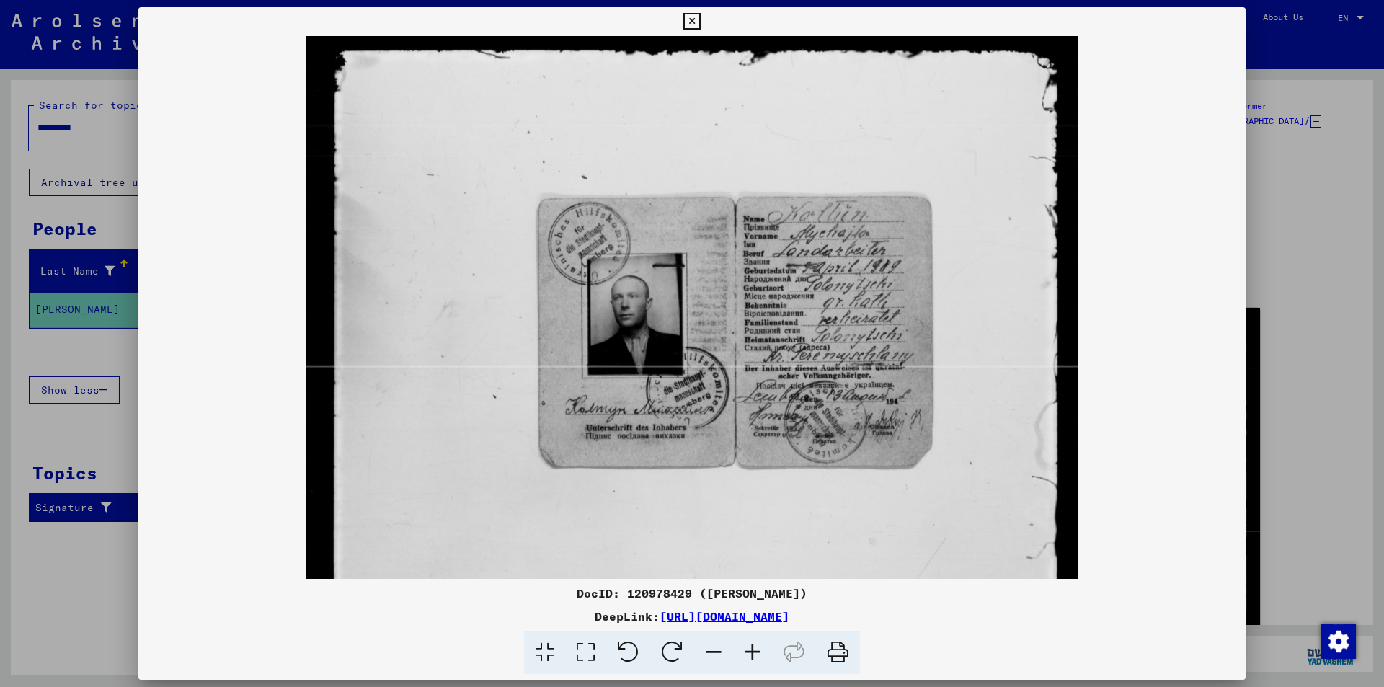
click at [750, 648] on icon at bounding box center [752, 653] width 39 height 44
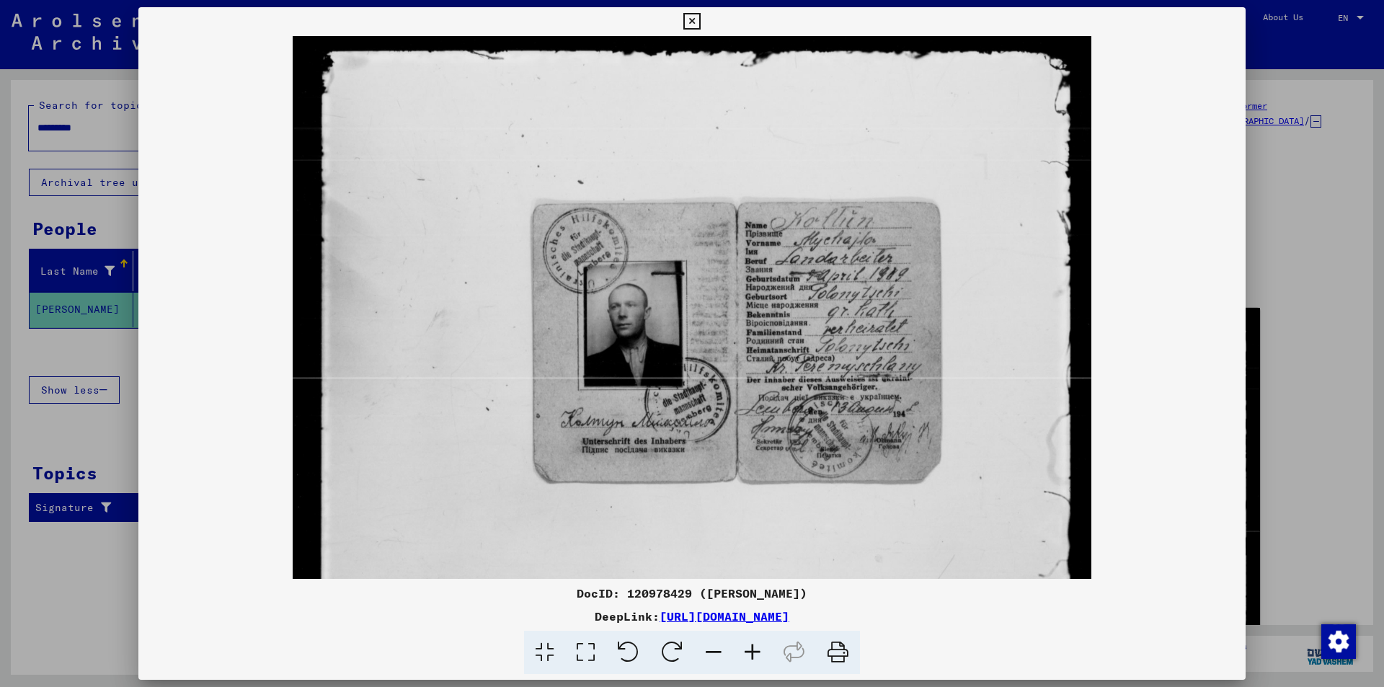
click at [751, 648] on icon at bounding box center [752, 653] width 39 height 44
